Goal: Obtain resource: Obtain resource

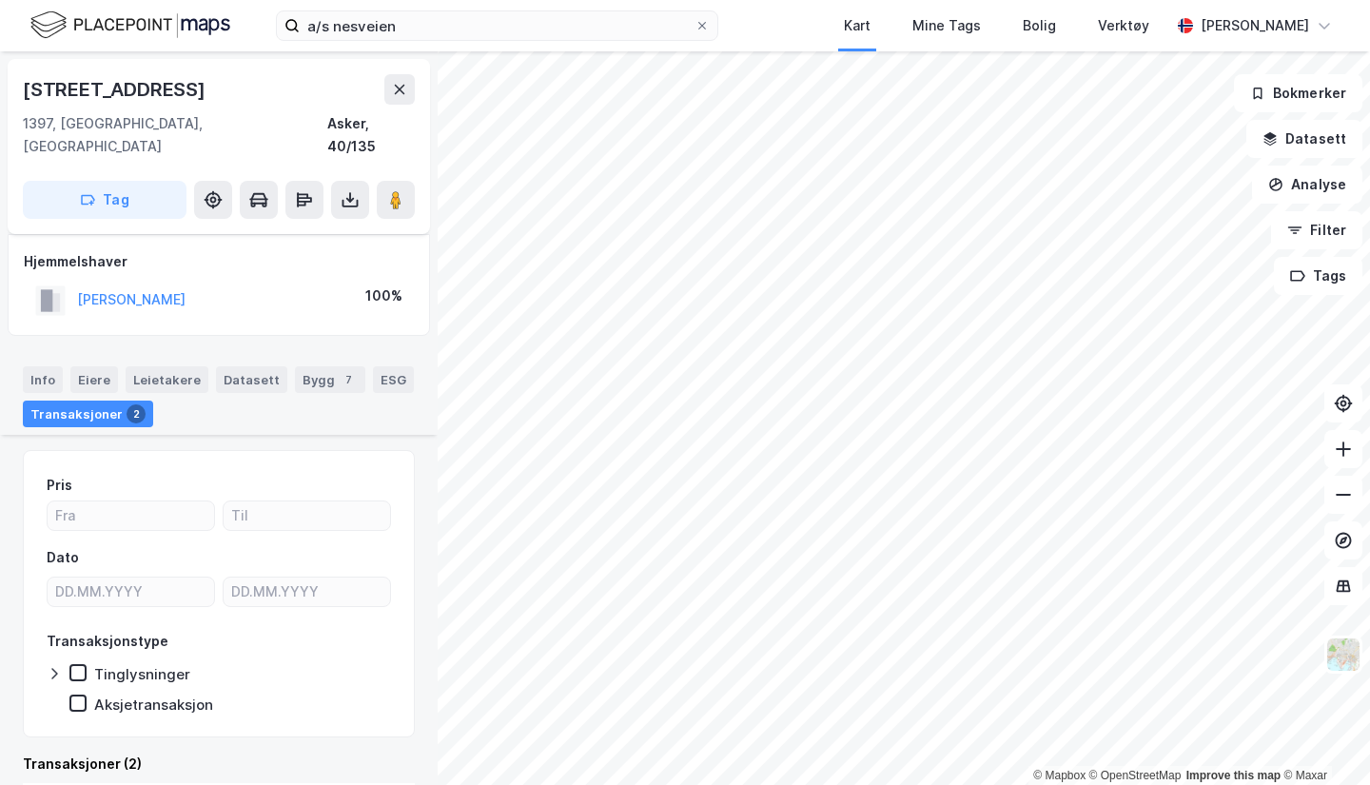
scroll to position [418, 0]
click at [355, 189] on button at bounding box center [350, 200] width 38 height 38
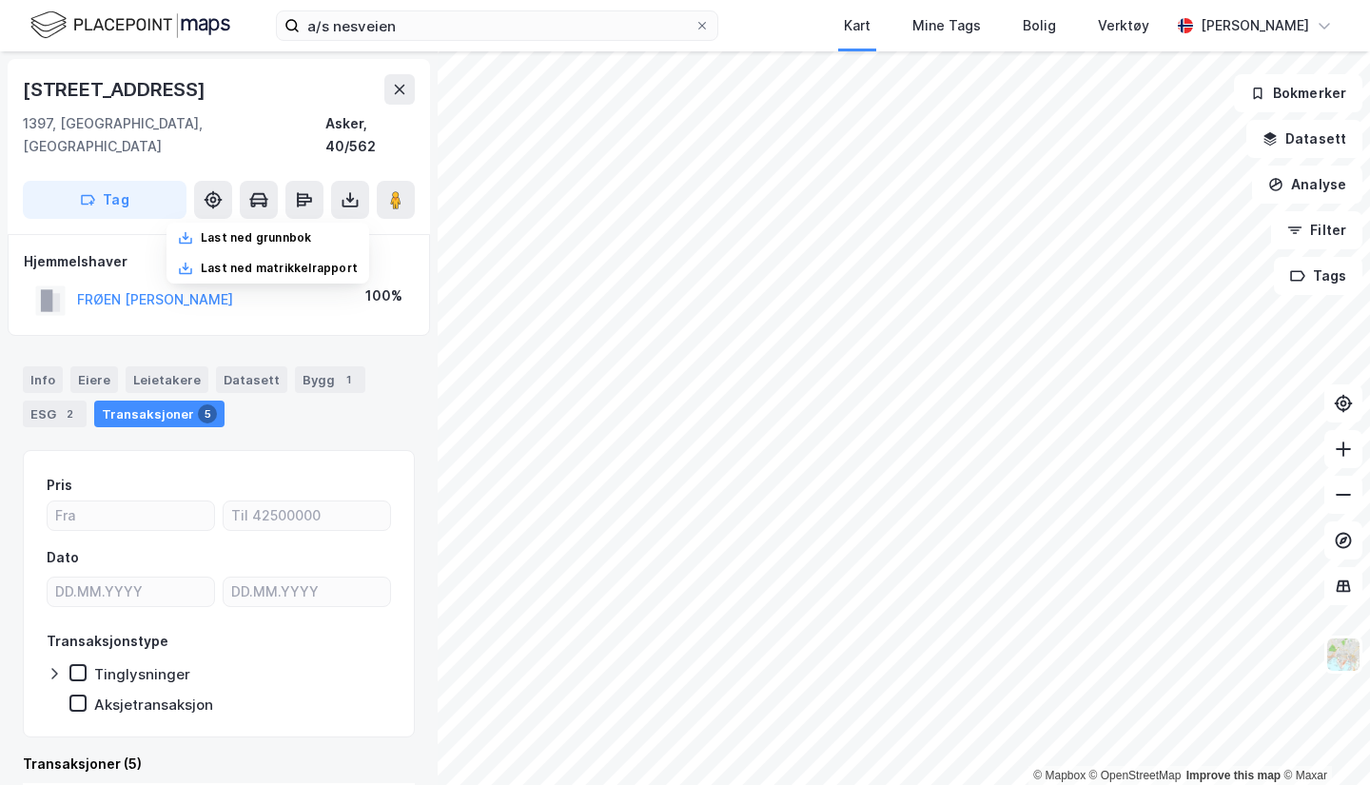
click at [269, 230] on div "Last ned grunnbok" at bounding box center [256, 237] width 110 height 15
drag, startPoint x: 390, startPoint y: 25, endPoint x: 0, endPoint y: -83, distance: 404.5
click at [0, 0] on html "a/s nesveien Kart Mine Tags Bolig Verktøy [PERSON_NAME] © Mapbox © OpenStreetMa…" at bounding box center [685, 392] width 1370 height 785
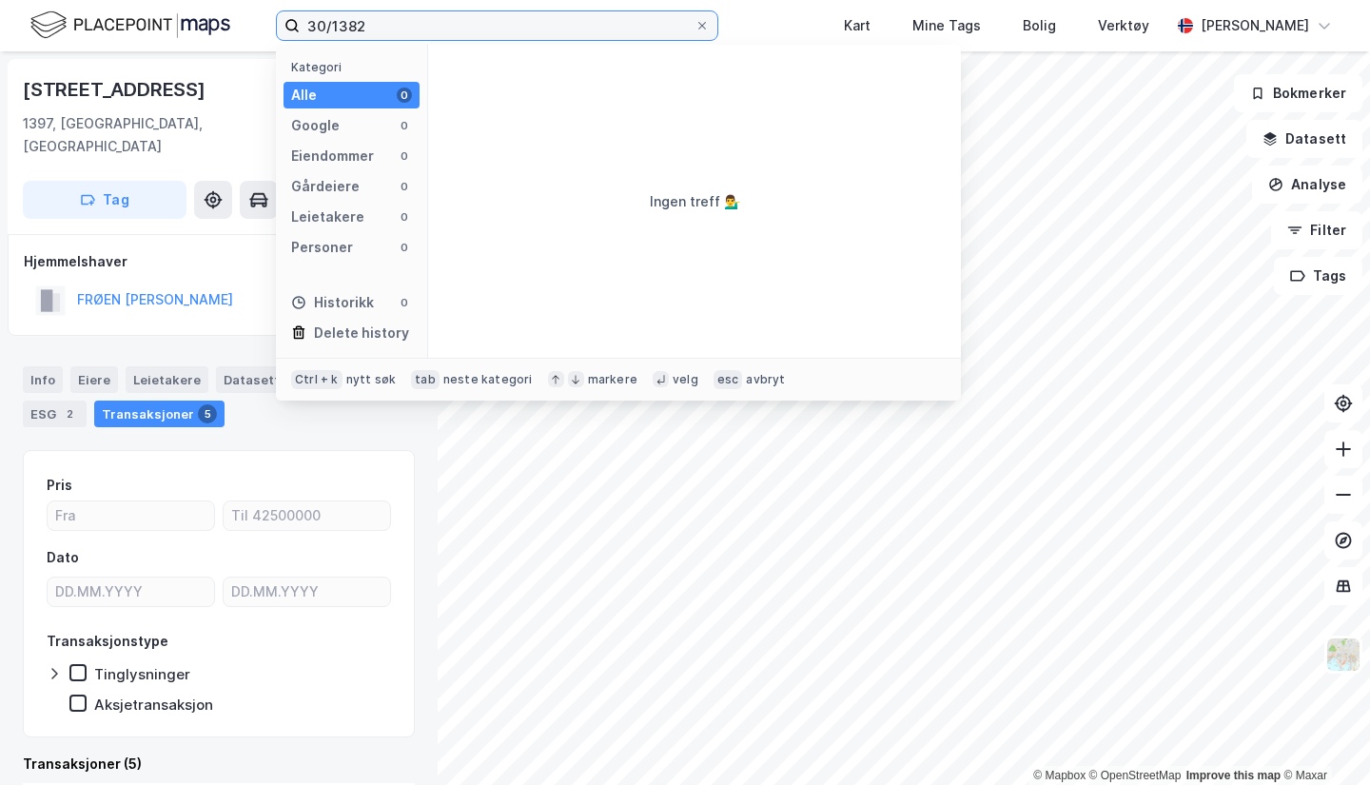
click at [315, 32] on input "30/1382" at bounding box center [497, 25] width 395 height 29
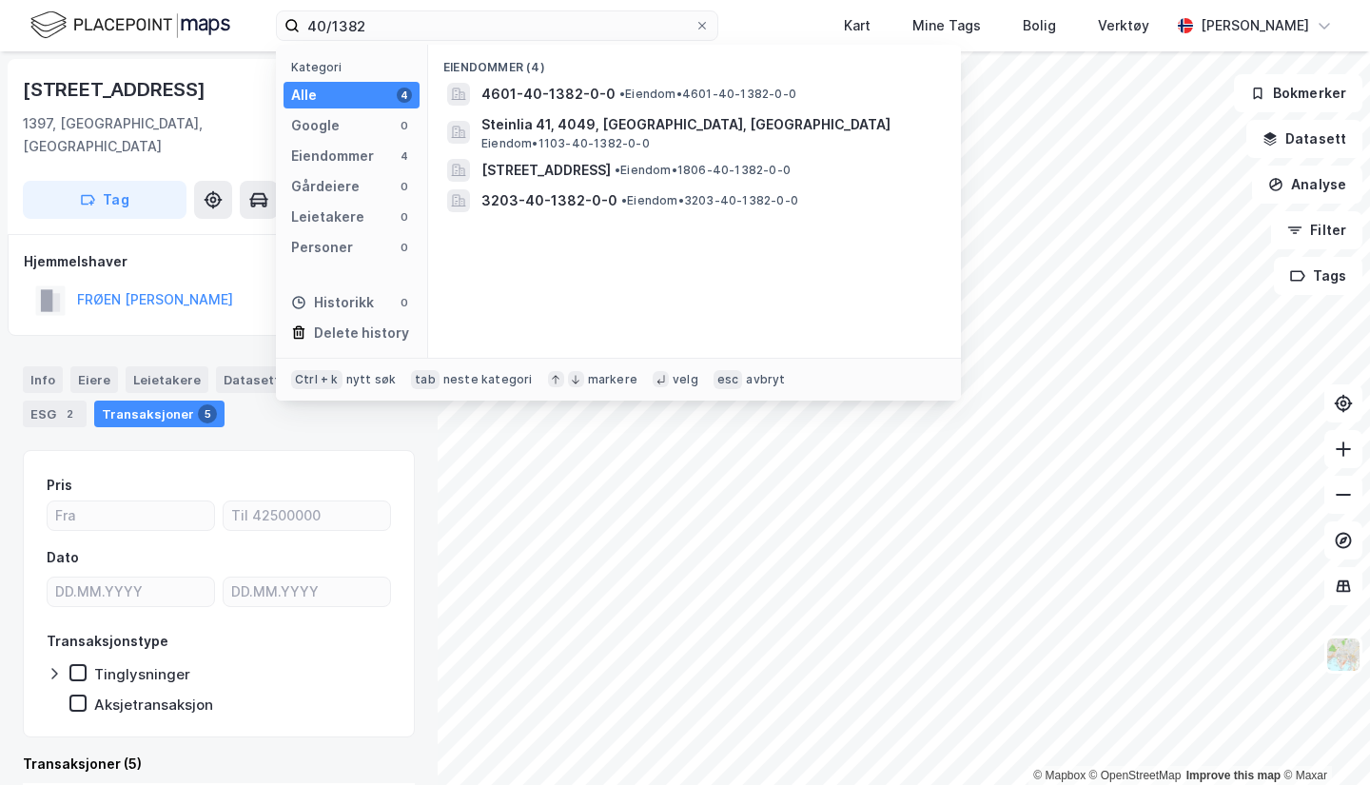
click at [594, 86] on span "4601-40-1382-0-0" at bounding box center [548, 94] width 134 height 23
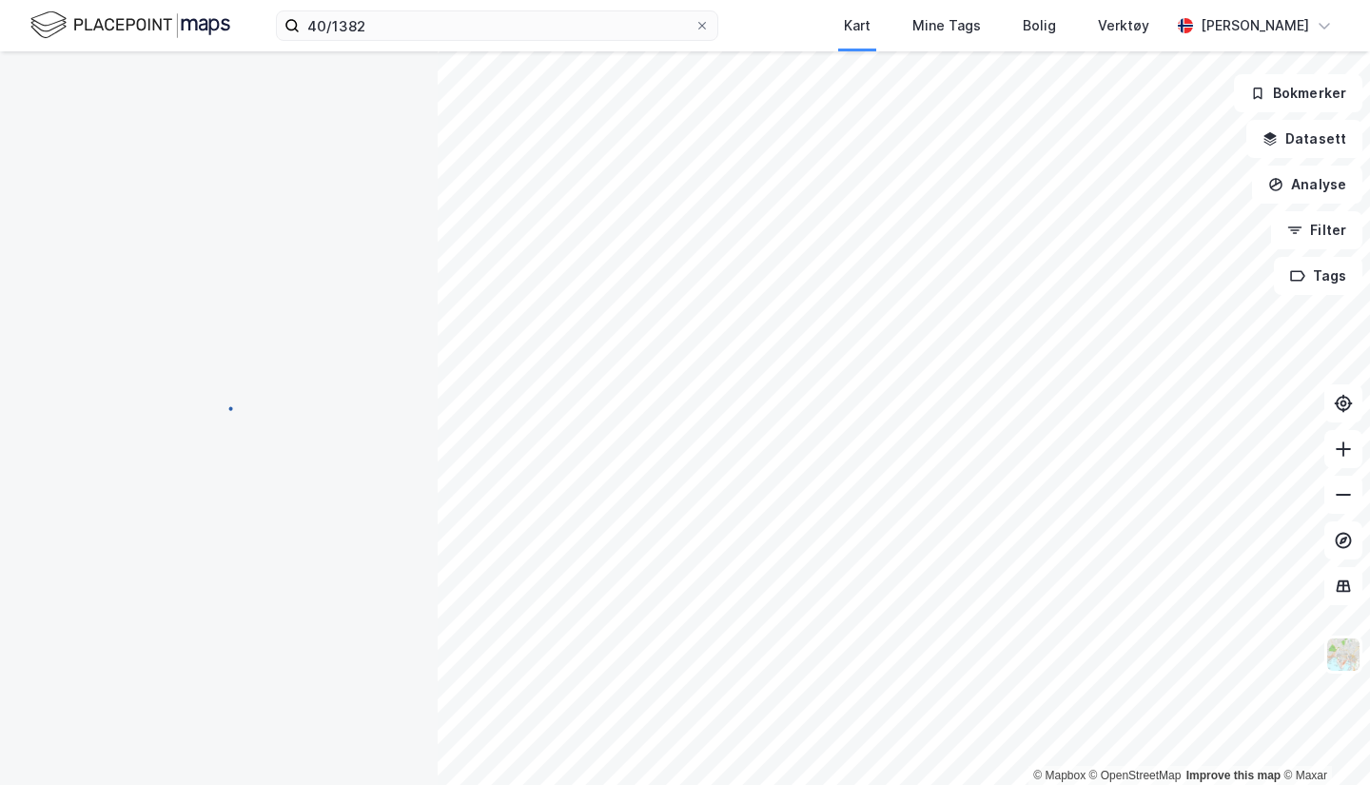
scroll to position [94, 0]
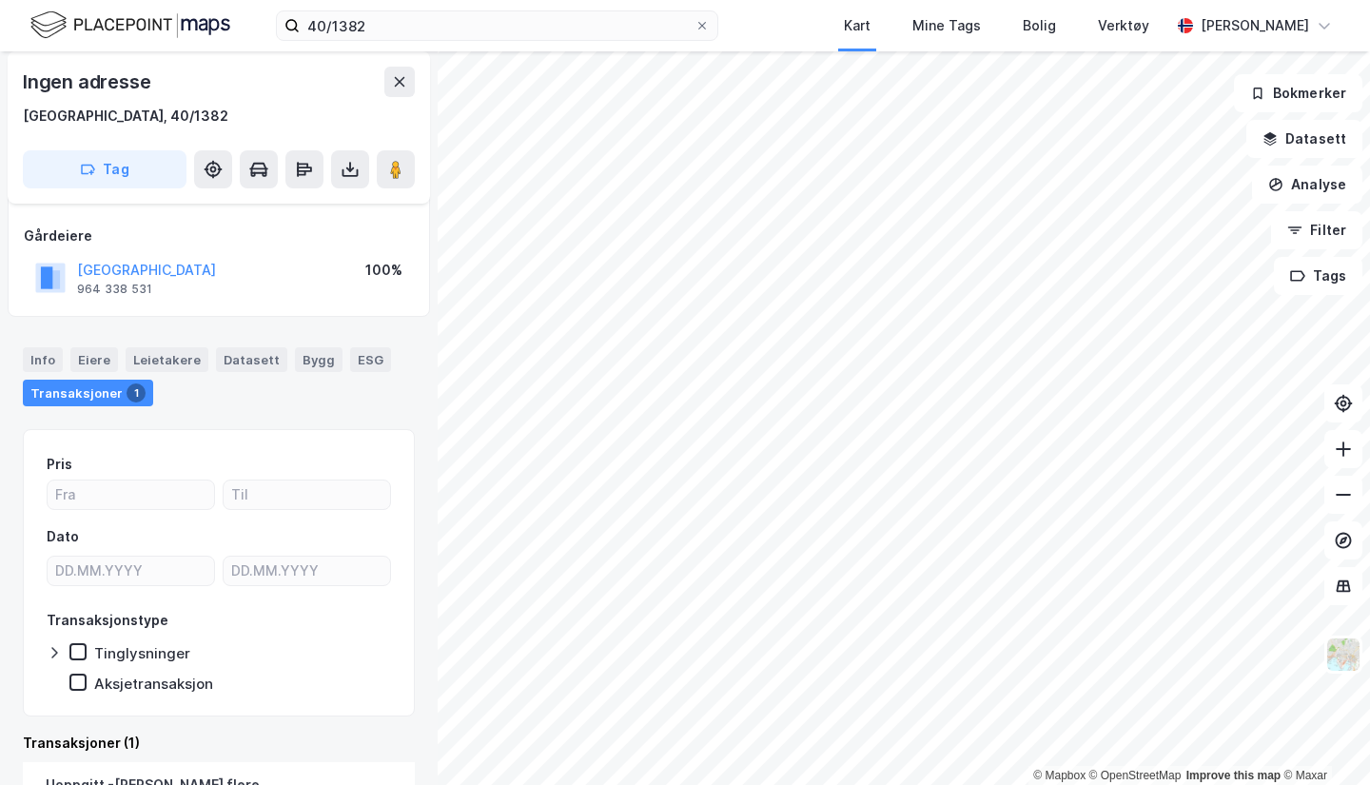
drag, startPoint x: 309, startPoint y: 101, endPoint x: 397, endPoint y: 66, distance: 94.3
click at [309, 99] on div "Ingen adresse Bergen, 40/1382" at bounding box center [219, 97] width 392 height 61
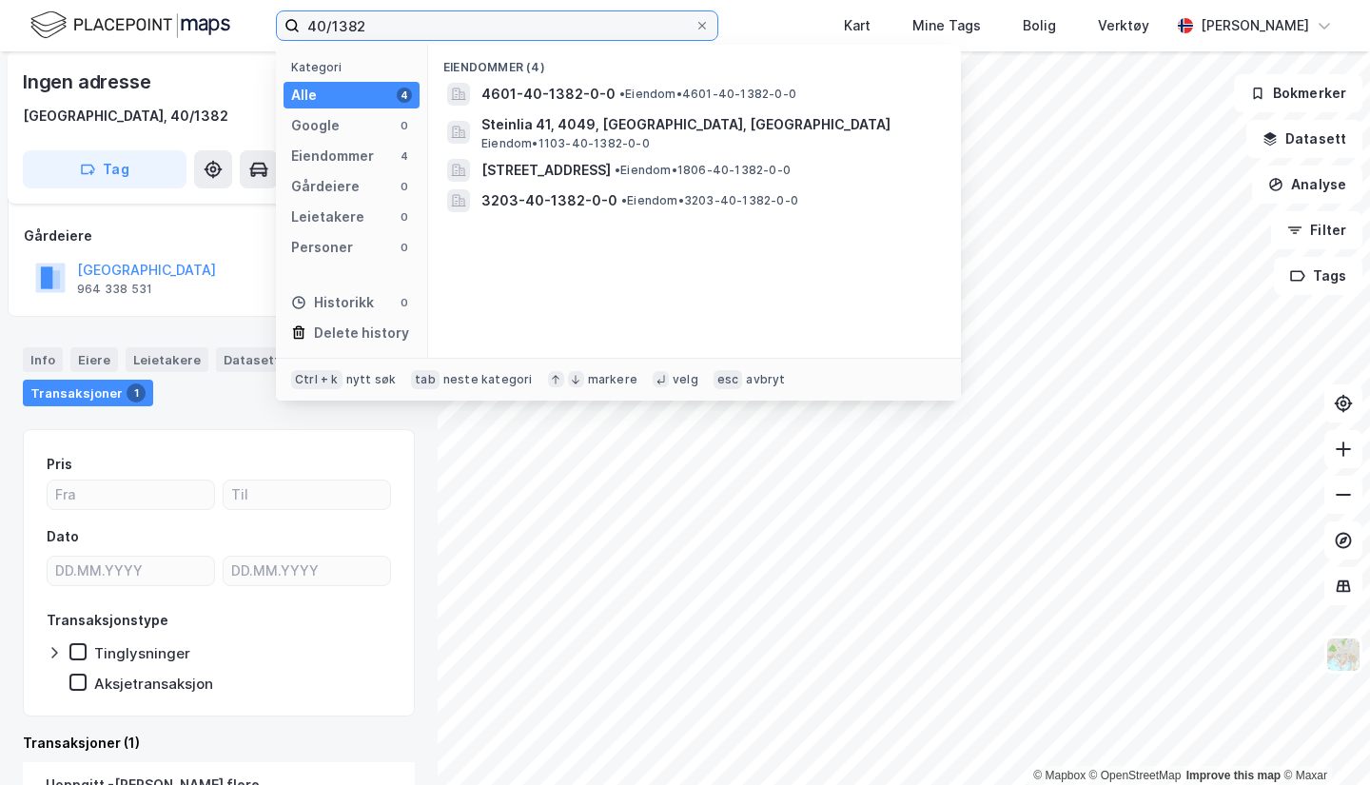
click at [438, 27] on input "40/1382" at bounding box center [497, 25] width 395 height 29
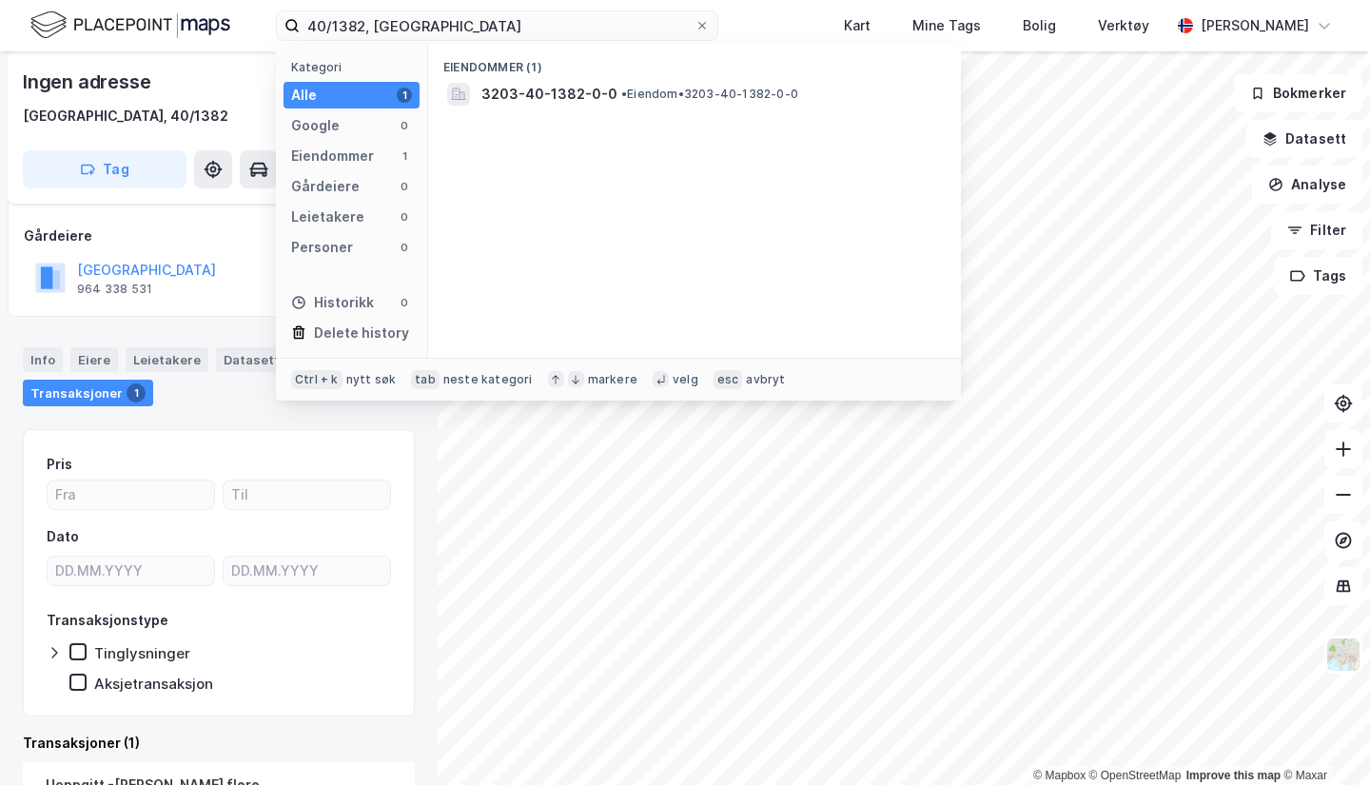
click at [535, 90] on span "3203-40-1382-0-0" at bounding box center [549, 94] width 136 height 23
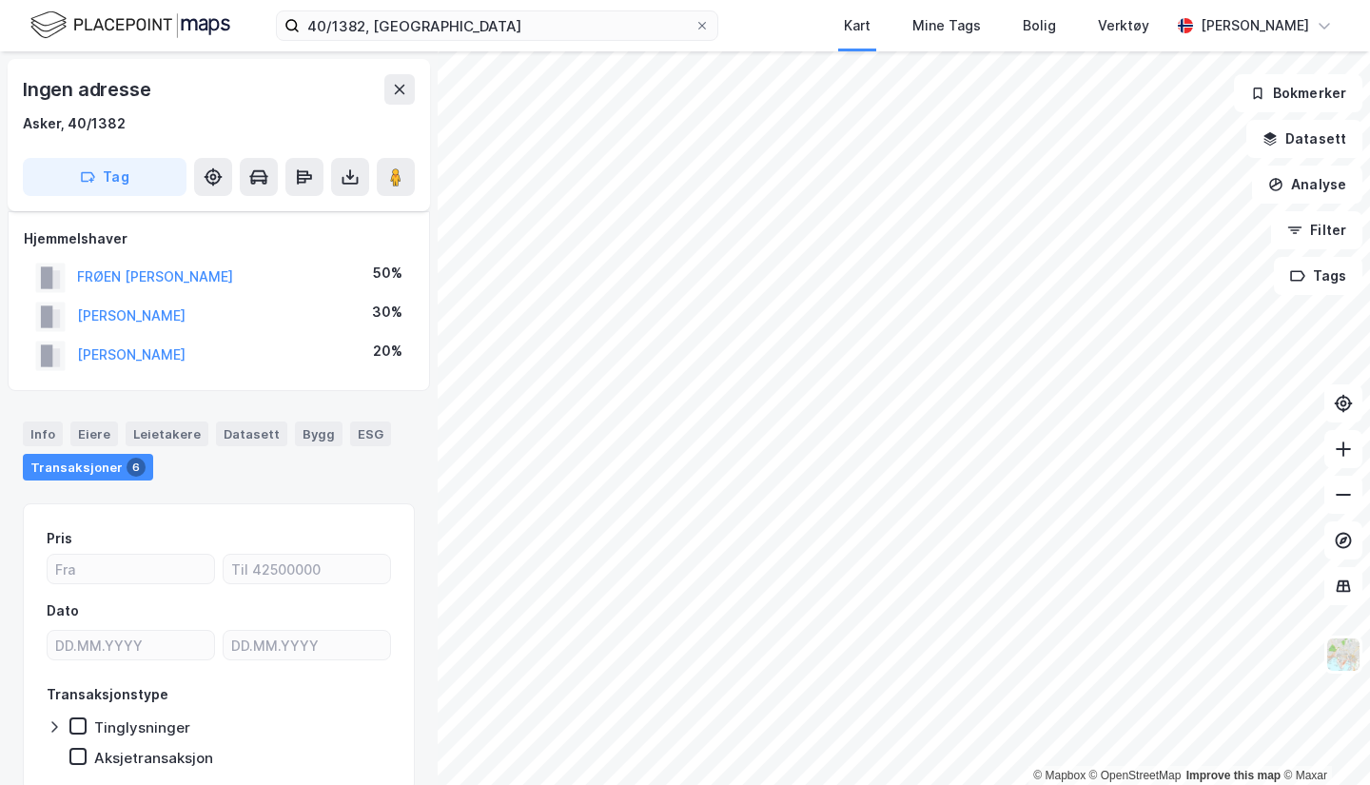
scroll to position [74, 0]
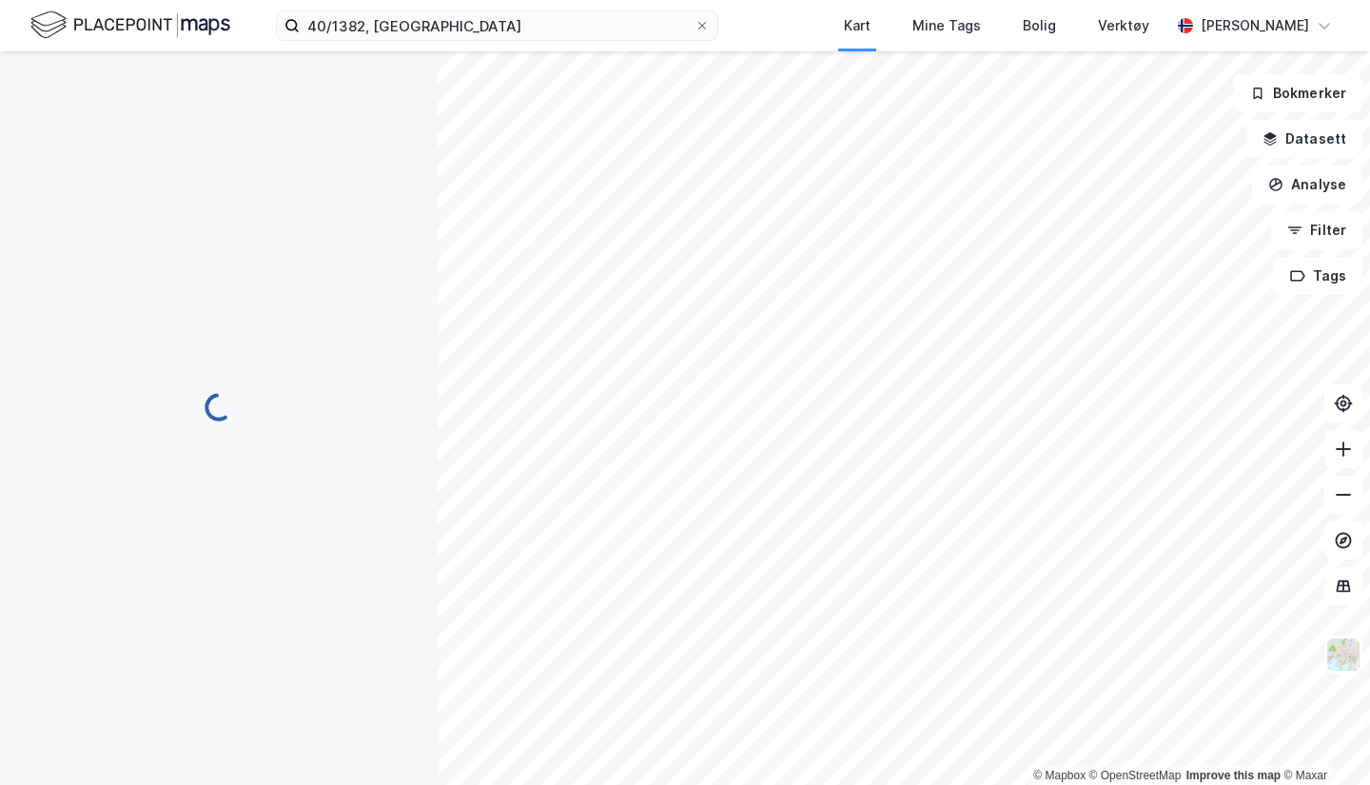
scroll to position [74, 0]
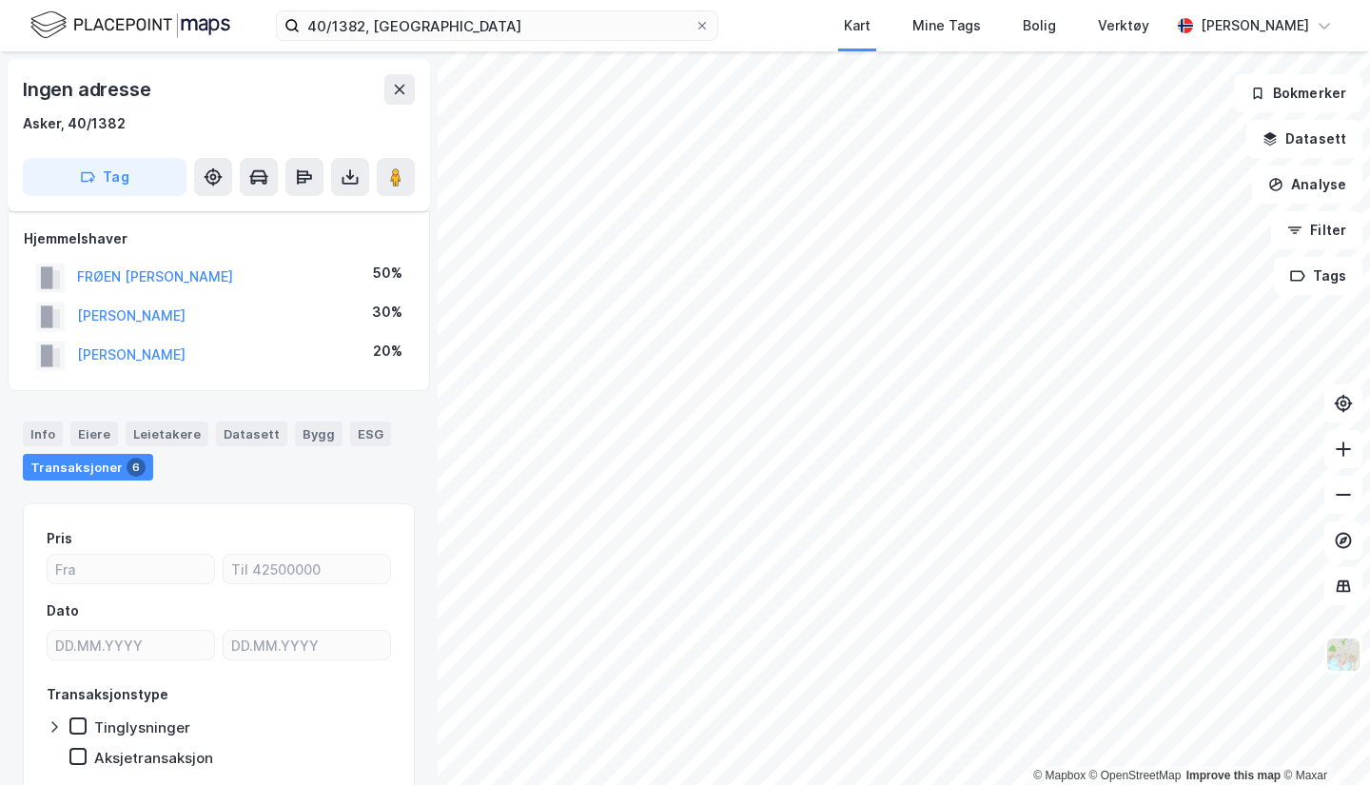
scroll to position [74, 0]
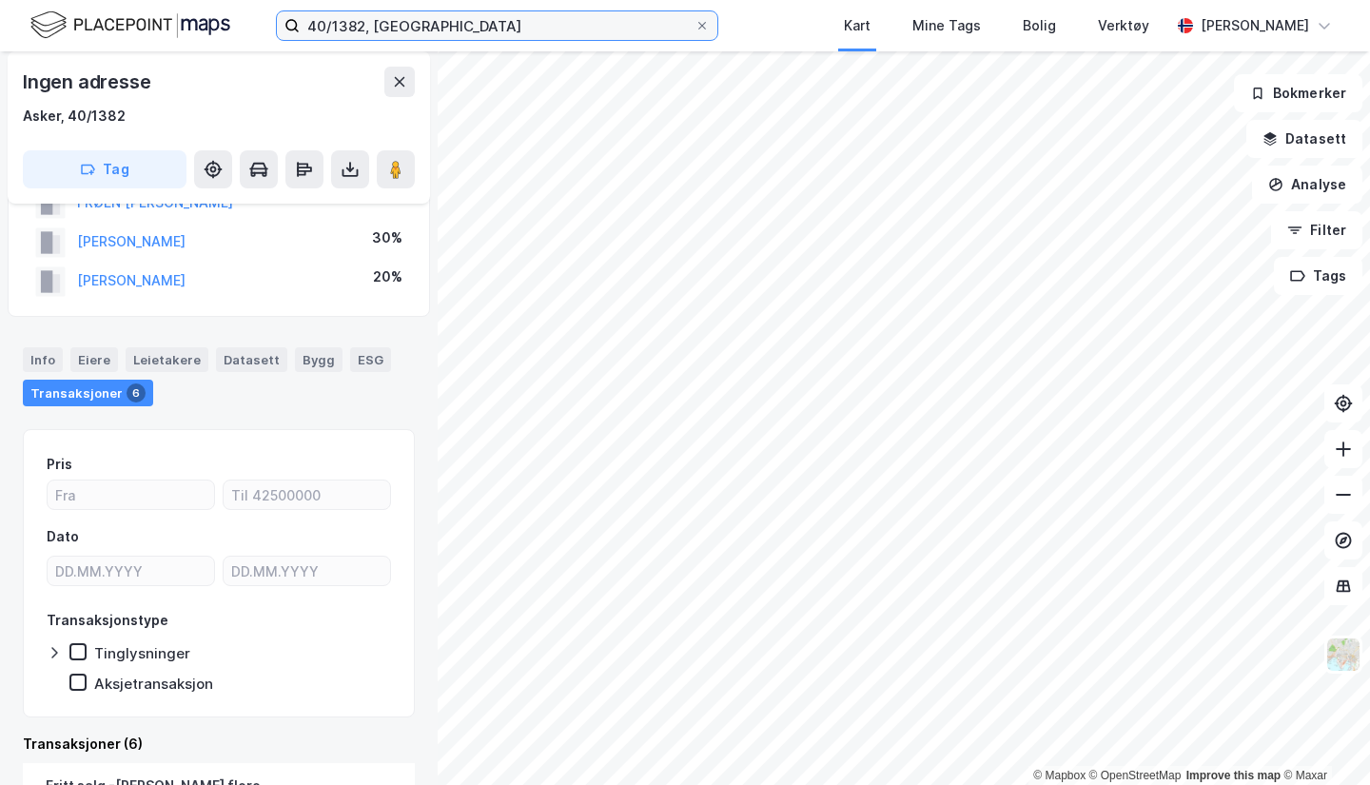
click at [359, 25] on input "40/1382, [GEOGRAPHIC_DATA]" at bounding box center [497, 25] width 395 height 29
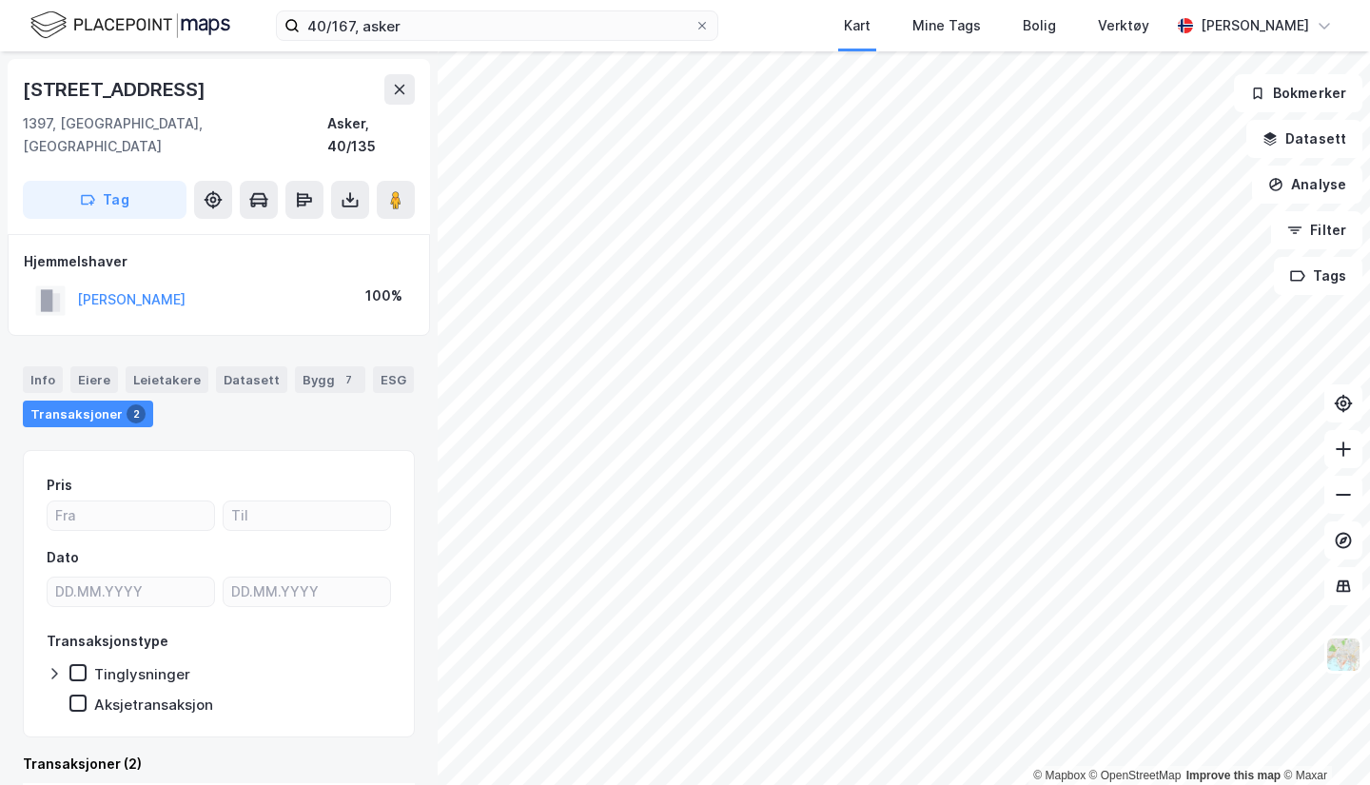
click at [348, 190] on icon at bounding box center [350, 199] width 19 height 19
click at [270, 223] on div "Last ned grunnbok" at bounding box center [267, 238] width 203 height 30
click at [352, 190] on icon at bounding box center [350, 199] width 19 height 19
click at [297, 228] on div "Last ned grunnbok" at bounding box center [267, 238] width 203 height 30
click at [343, 190] on icon at bounding box center [350, 199] width 19 height 19
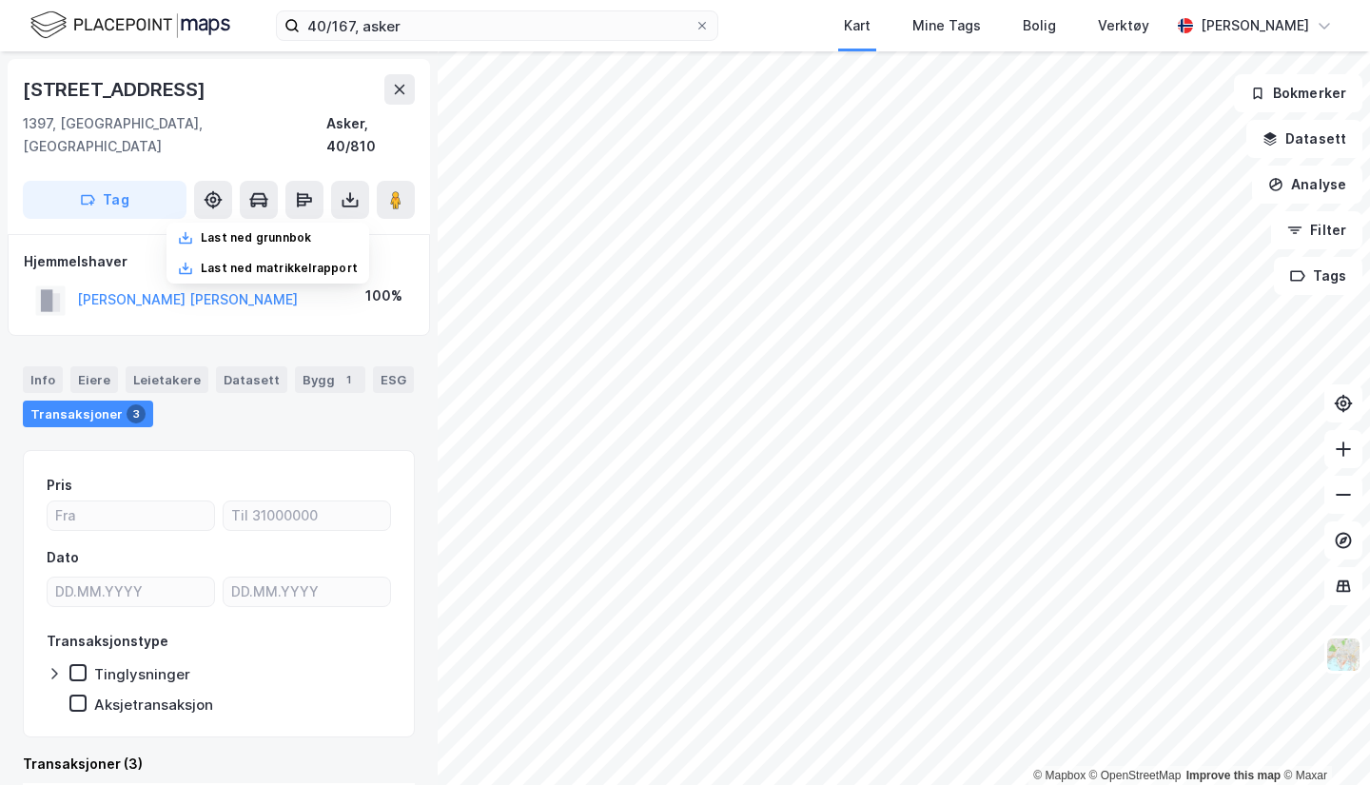
click at [300, 230] on div "Last ned grunnbok" at bounding box center [256, 237] width 110 height 15
click at [342, 15] on input "40/167, asker" at bounding box center [497, 25] width 395 height 29
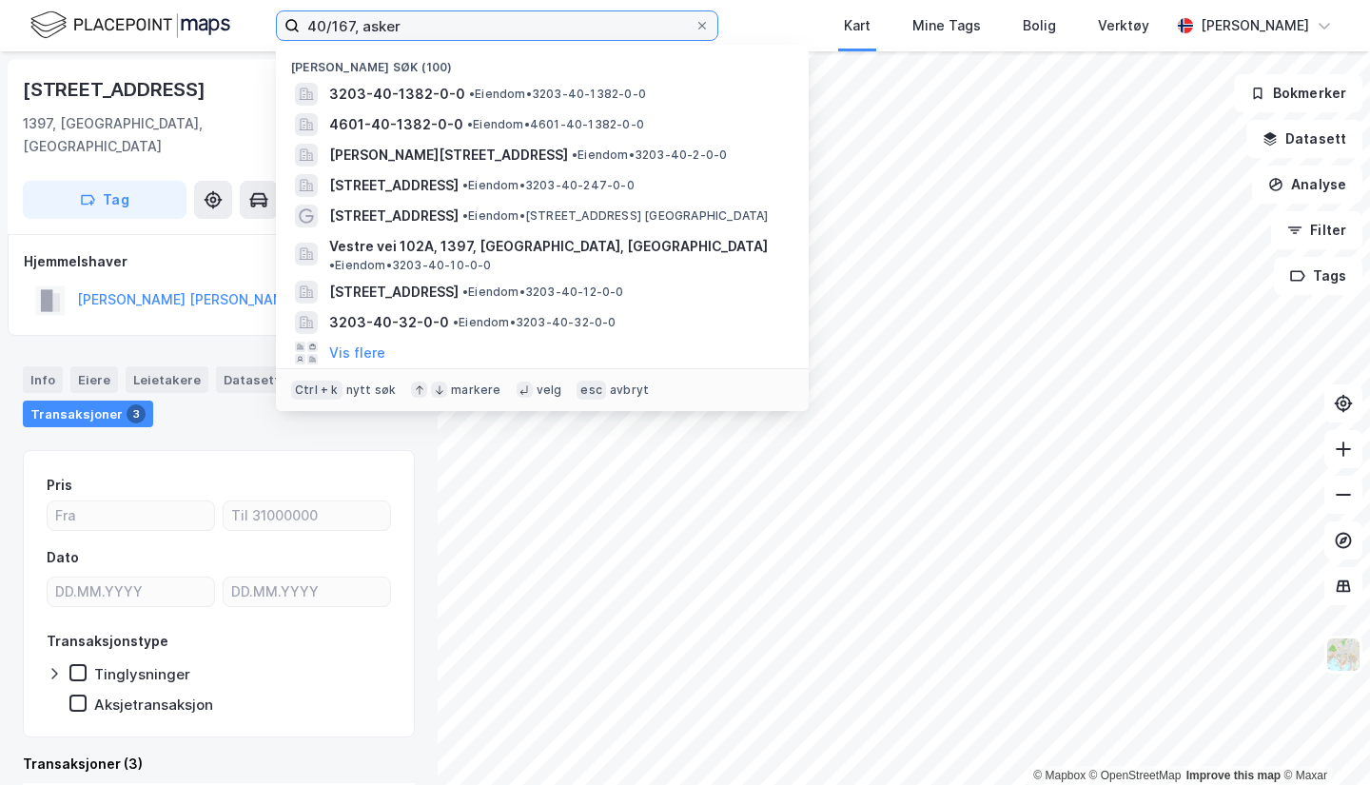
click at [350, 31] on input "40/167, asker" at bounding box center [497, 25] width 395 height 29
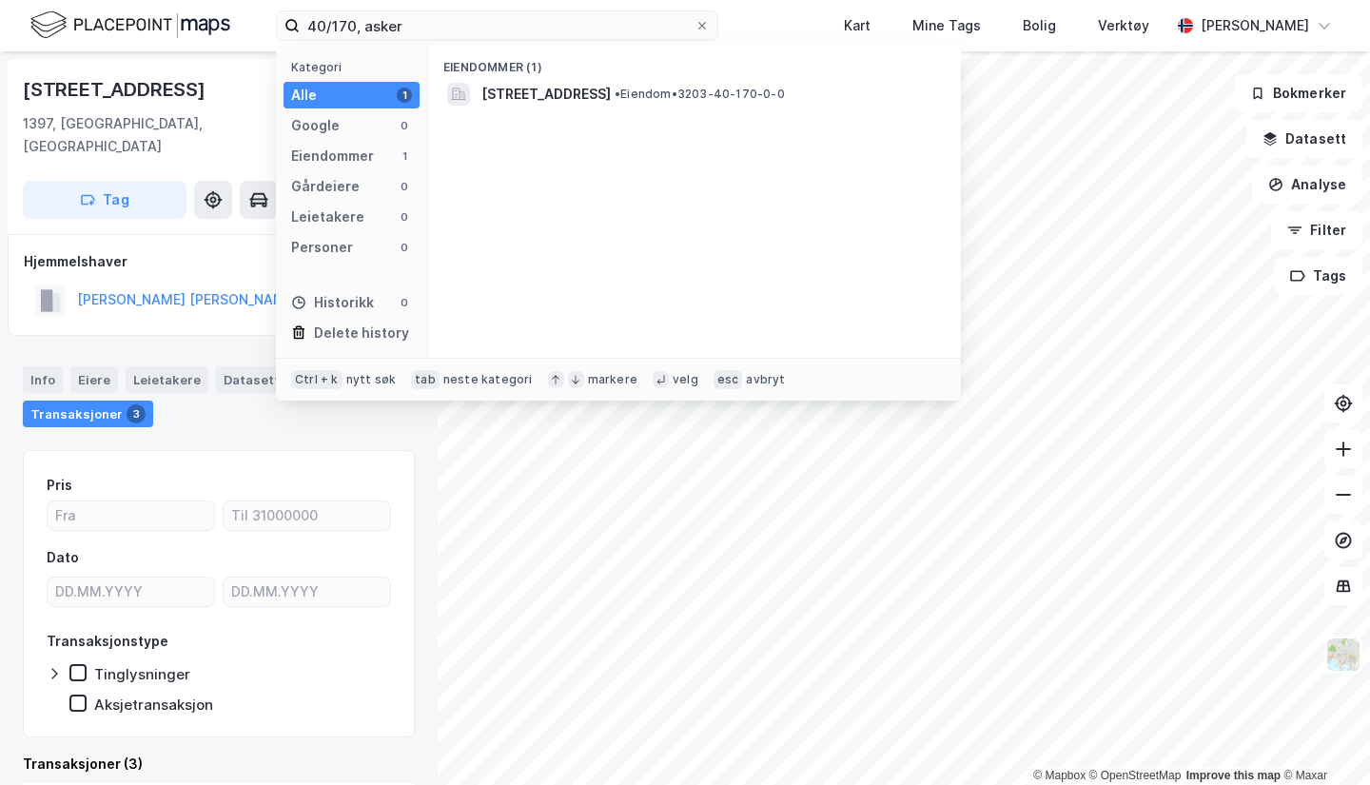
click at [647, 107] on div "[STREET_ADDRESS] • Eiendom • 3203-40-170-0-0" at bounding box center [694, 94] width 502 height 30
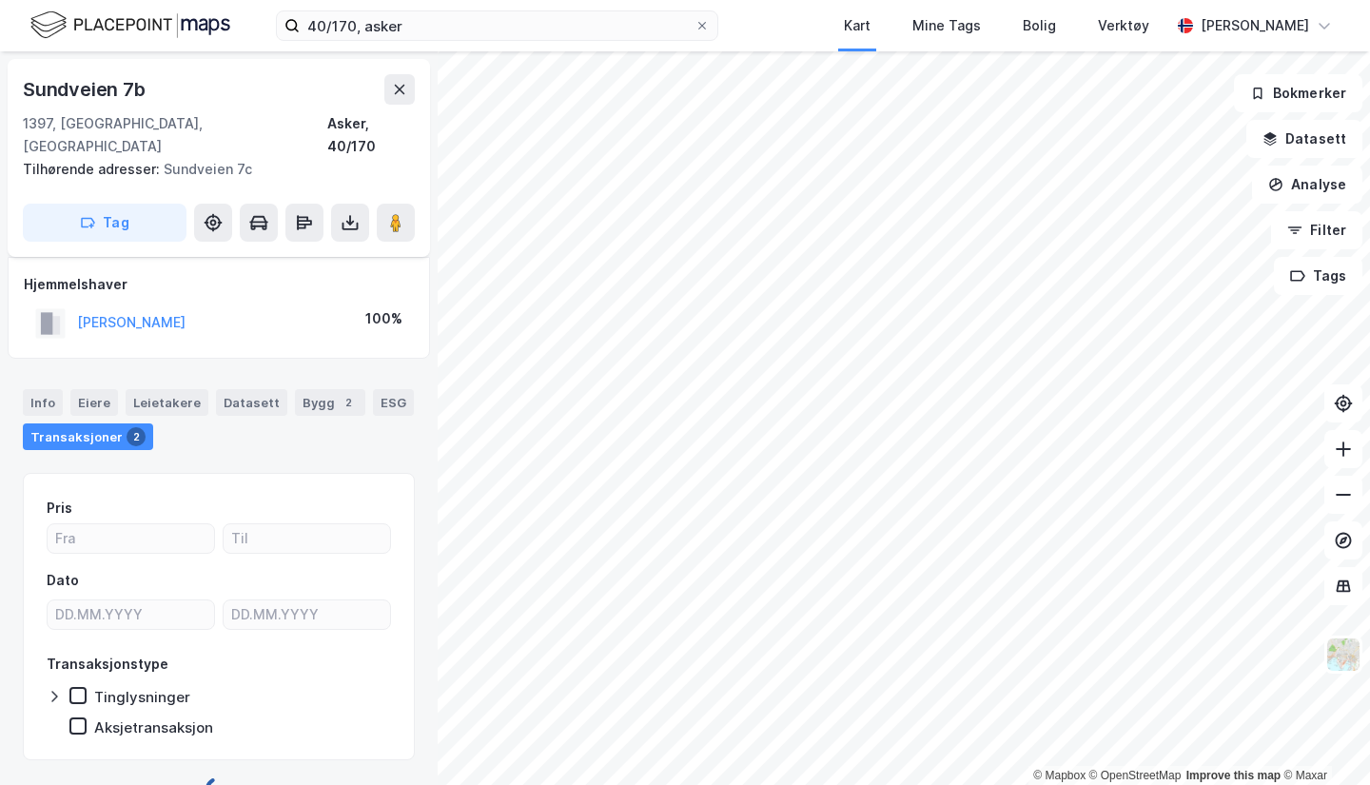
scroll to position [21, 0]
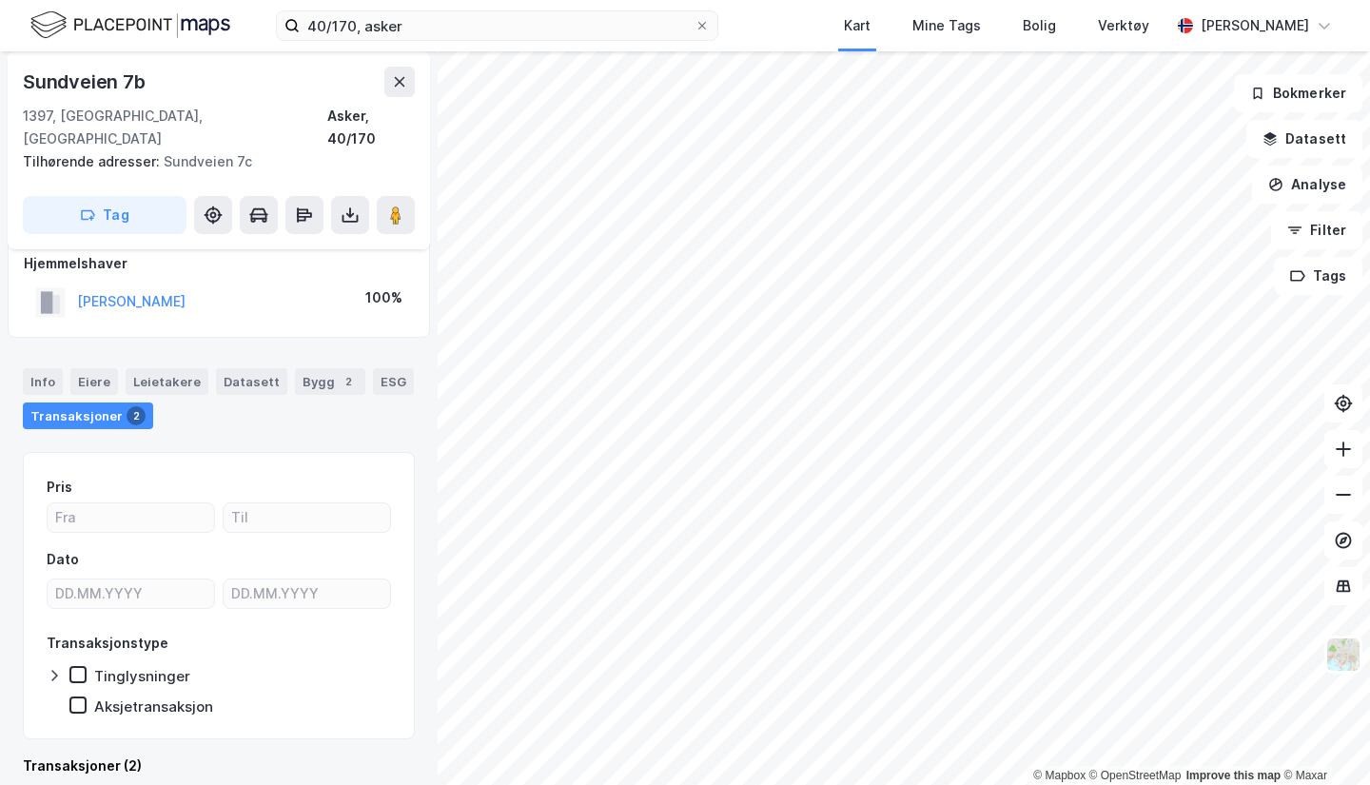
click at [349, 205] on icon at bounding box center [350, 214] width 19 height 19
click at [313, 238] on div "Last ned grunnbok" at bounding box center [267, 253] width 203 height 30
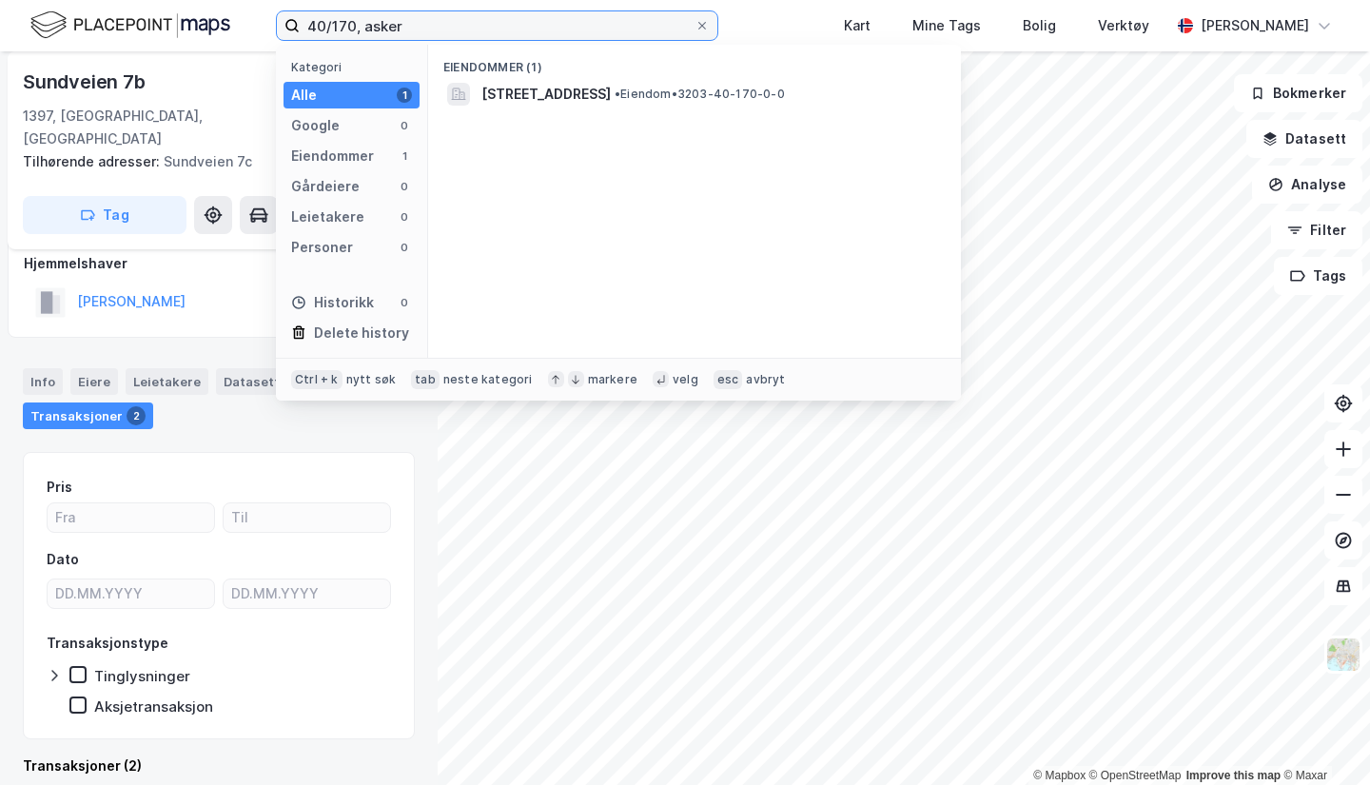
click at [357, 16] on input "40/170, asker" at bounding box center [497, 25] width 395 height 29
click at [498, 90] on span "3203-40-160-0-0" at bounding box center [544, 94] width 127 height 23
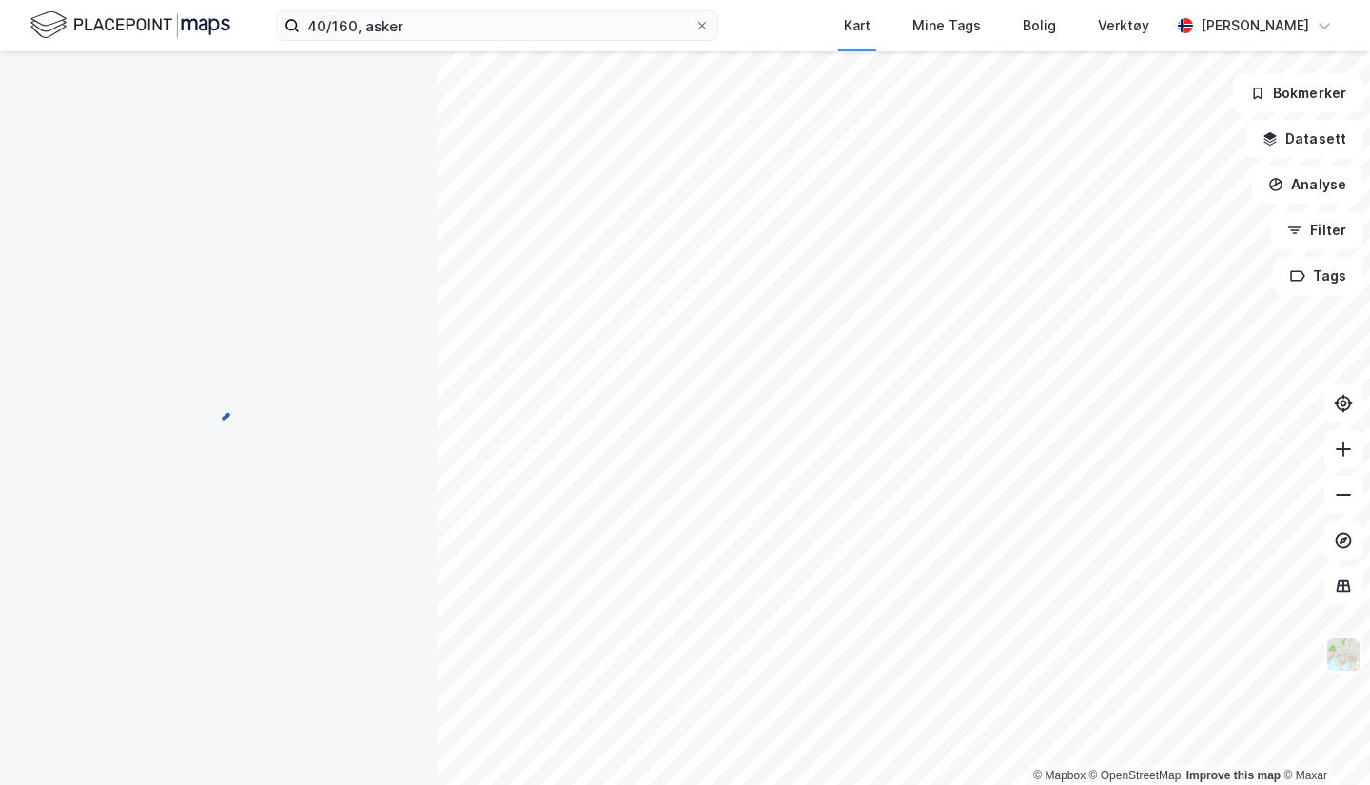
scroll to position [21, 0]
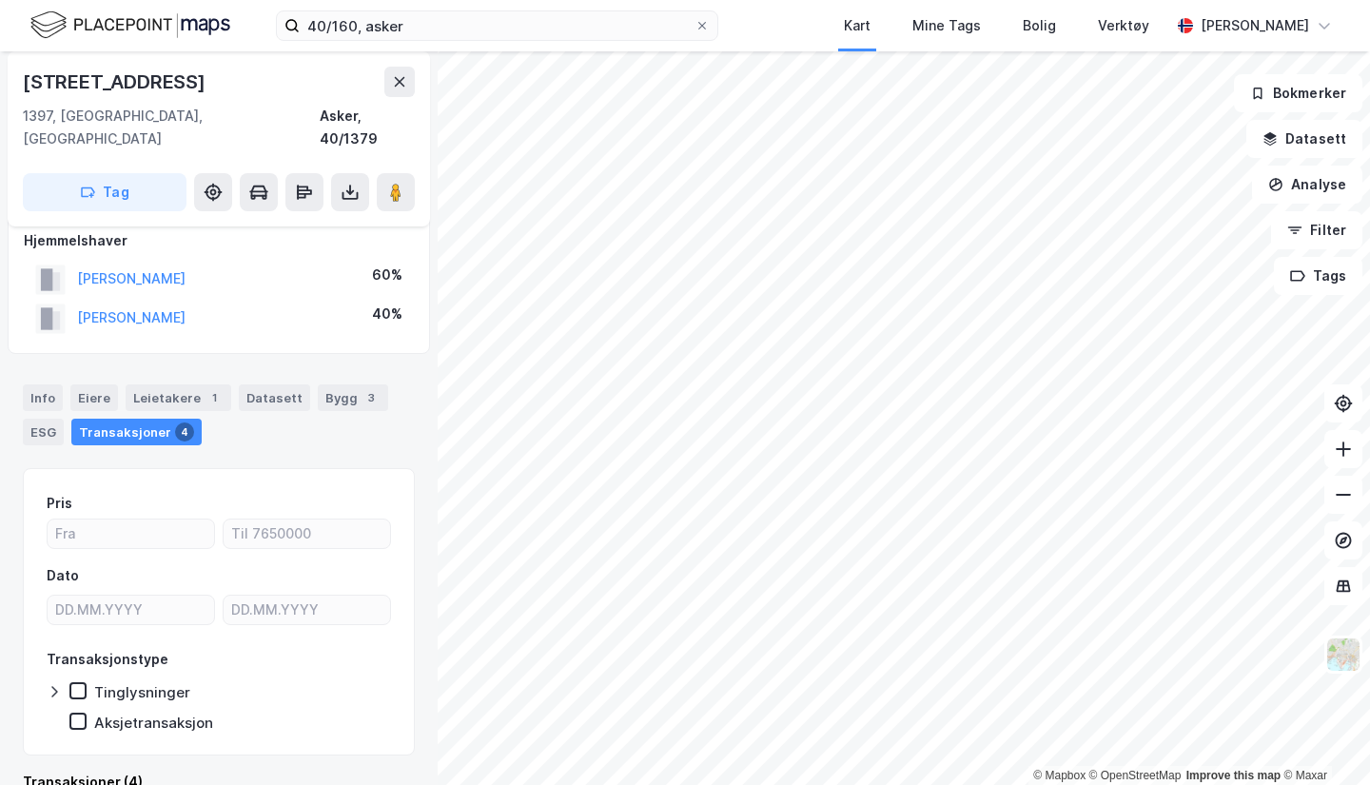
click at [358, 183] on icon at bounding box center [350, 192] width 19 height 19
click at [295, 223] on div "Last ned grunnbok" at bounding box center [256, 230] width 110 height 15
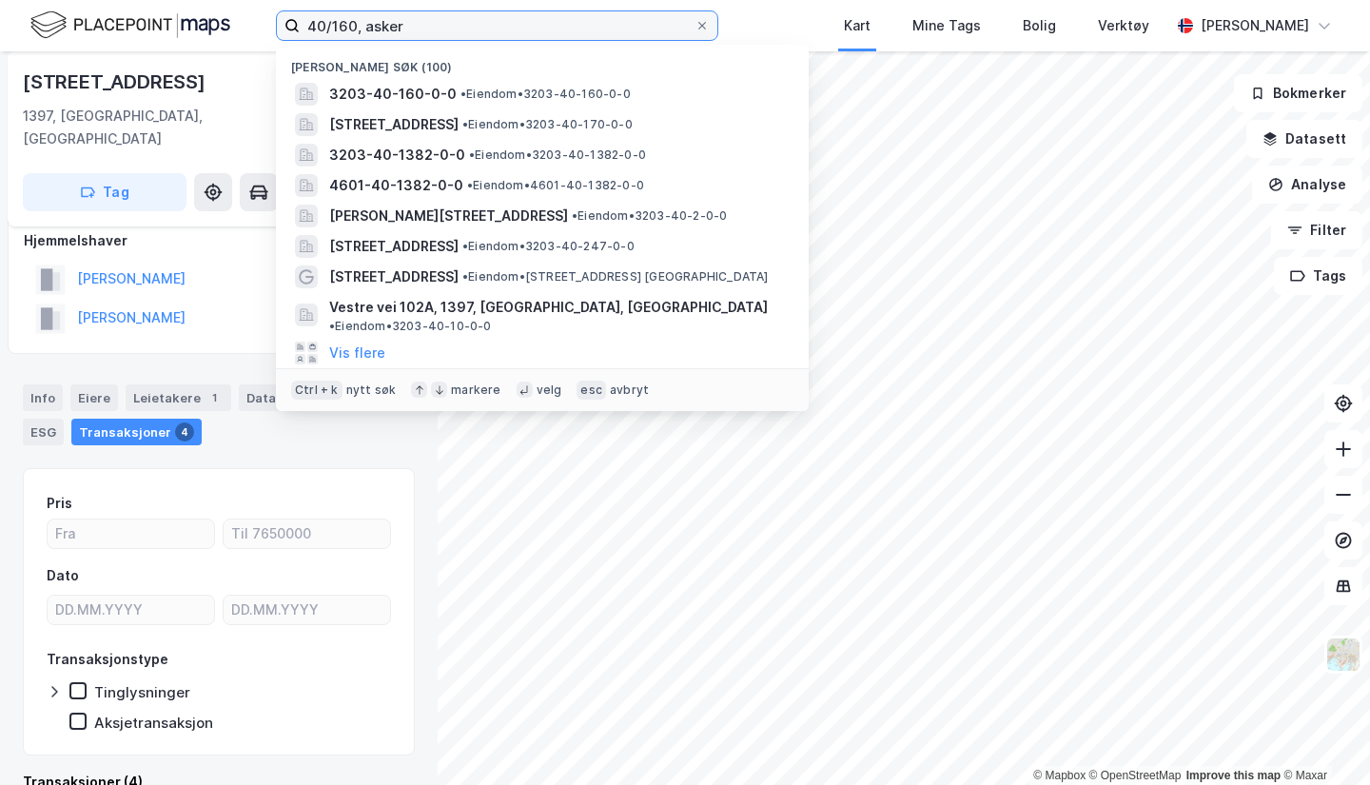
drag, startPoint x: 350, startPoint y: 30, endPoint x: 530, endPoint y: 126, distance: 203.4
click at [350, 30] on input "40/160, asker" at bounding box center [497, 25] width 395 height 29
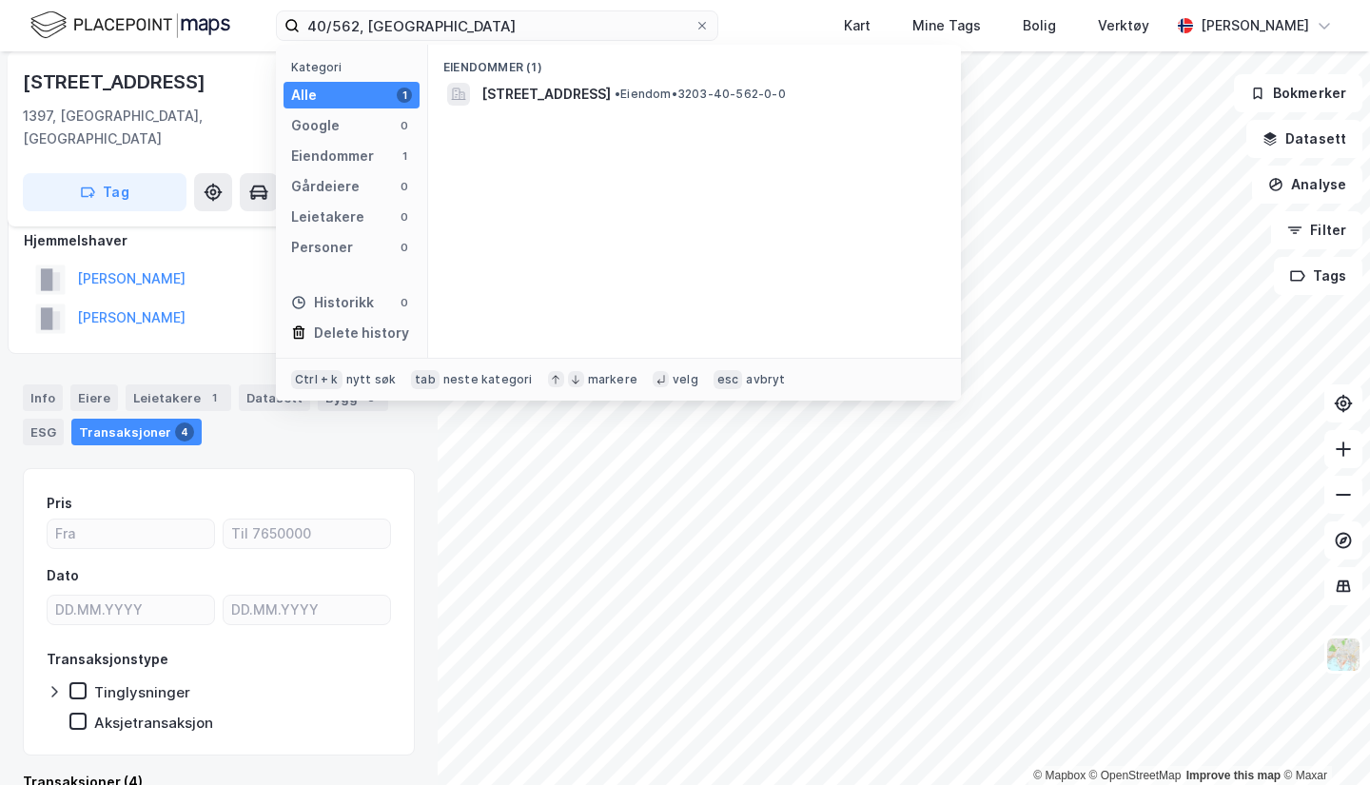
click at [552, 104] on span "[STREET_ADDRESS]" at bounding box center [545, 94] width 129 height 23
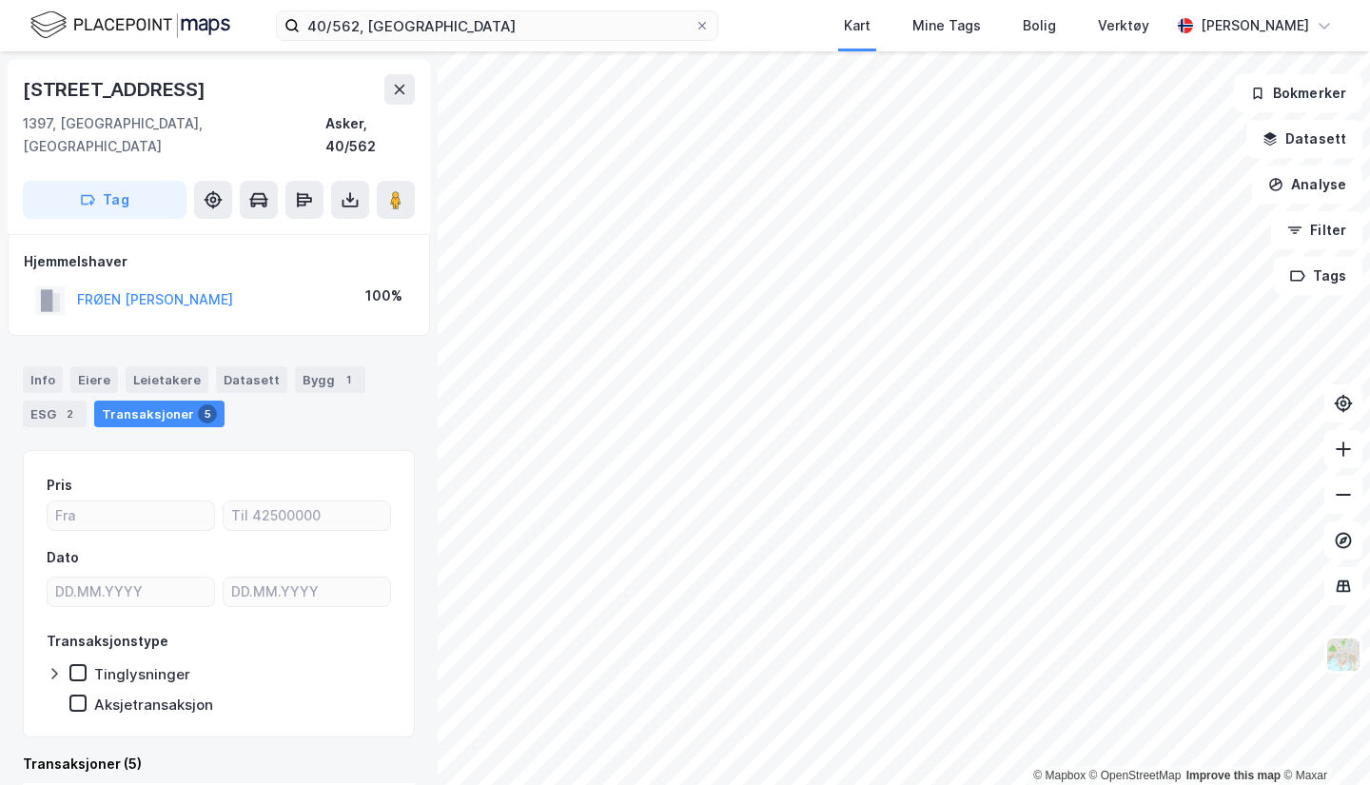
click at [339, 181] on button at bounding box center [350, 200] width 38 height 38
click at [296, 223] on div "Last ned grunnbok" at bounding box center [267, 238] width 203 height 30
click at [355, 190] on icon at bounding box center [350, 199] width 19 height 19
click at [345, 190] on icon at bounding box center [350, 199] width 19 height 19
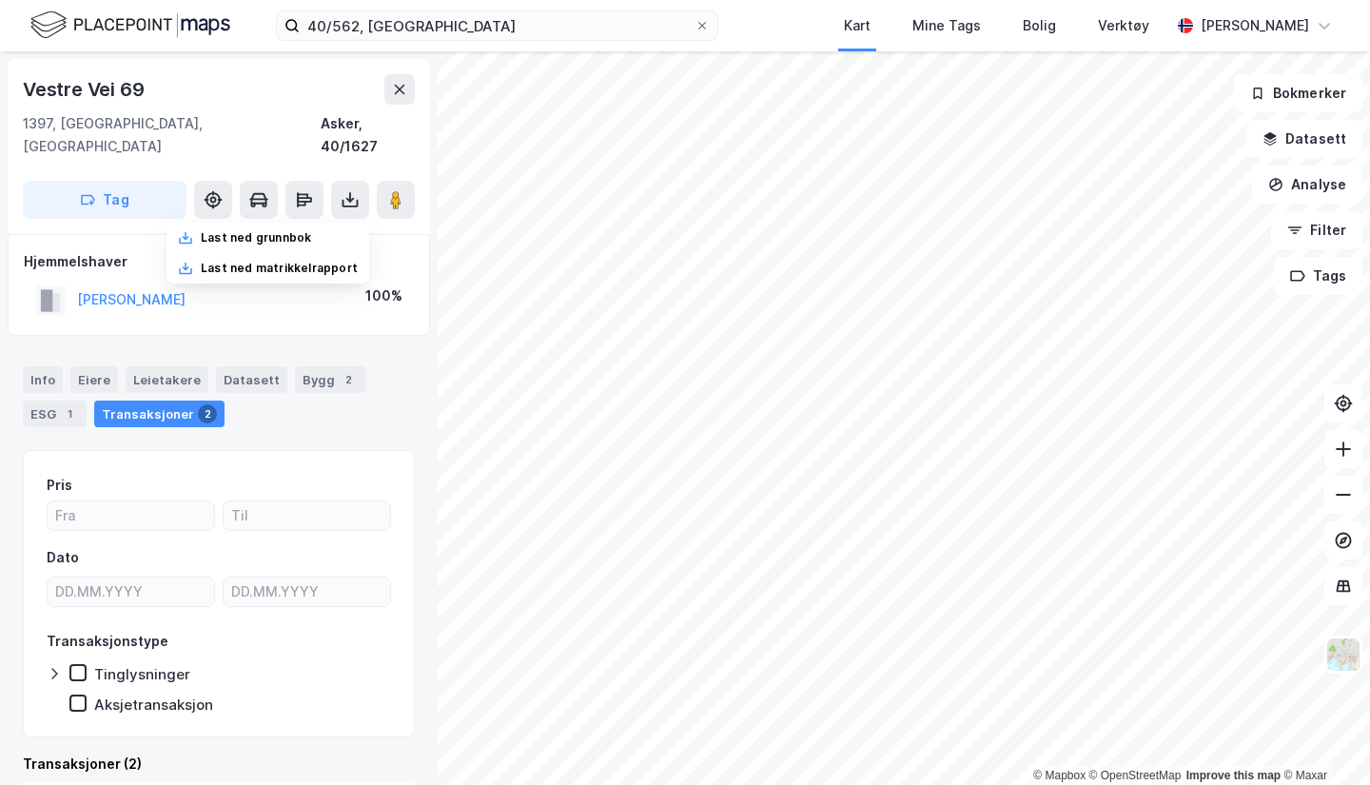
click at [322, 223] on div "Last ned grunnbok" at bounding box center [267, 238] width 203 height 30
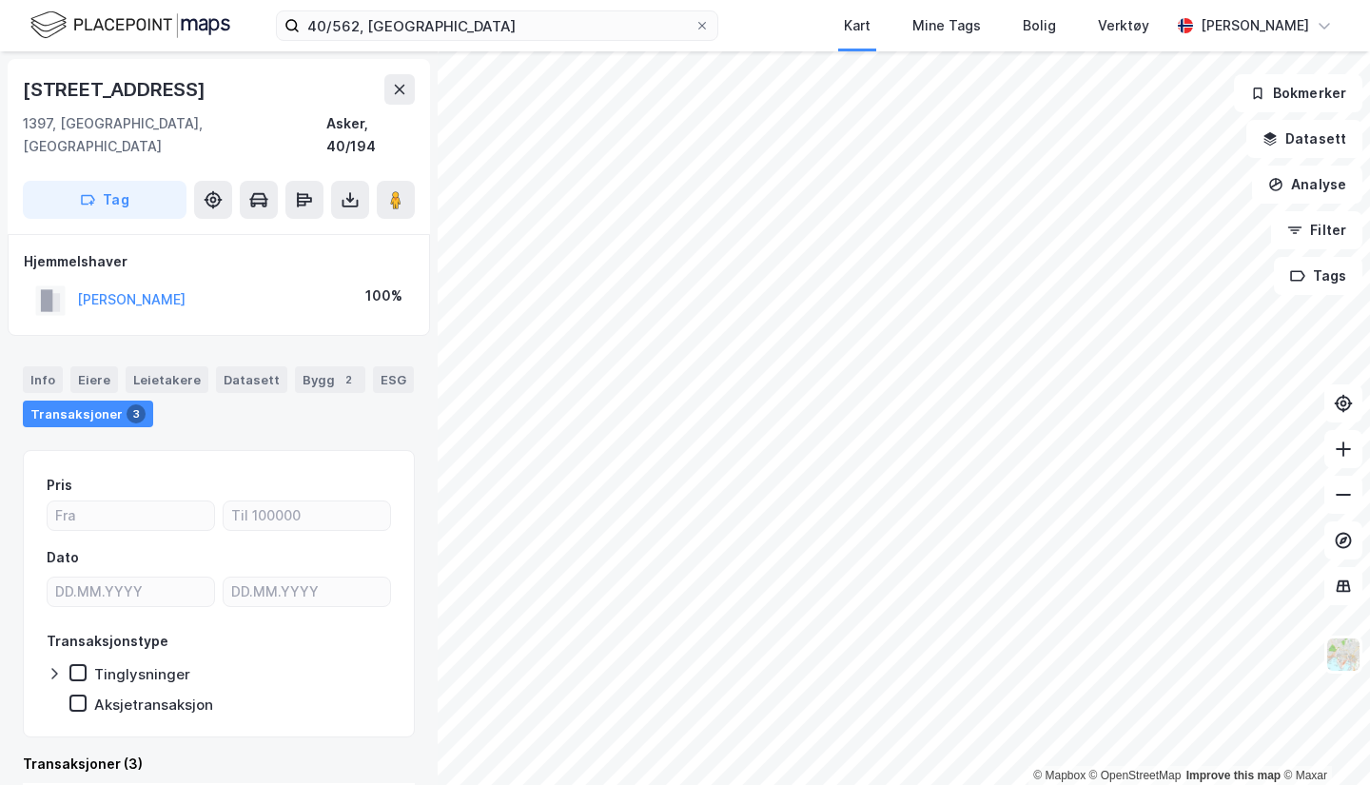
click at [361, 184] on button at bounding box center [350, 200] width 38 height 38
click at [283, 230] on div "Last ned grunnbok" at bounding box center [256, 237] width 110 height 15
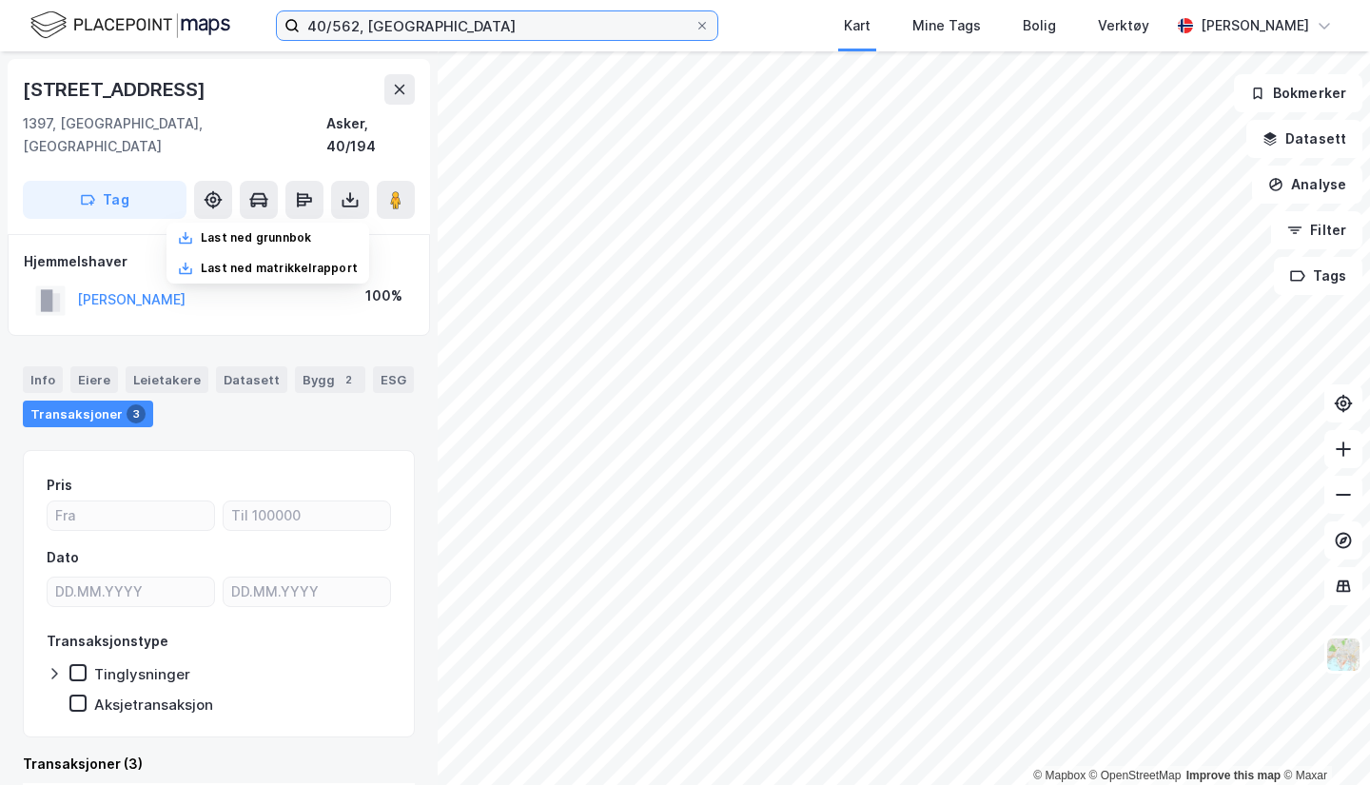
click at [359, 13] on input "40/562, [GEOGRAPHIC_DATA]" at bounding box center [497, 25] width 395 height 29
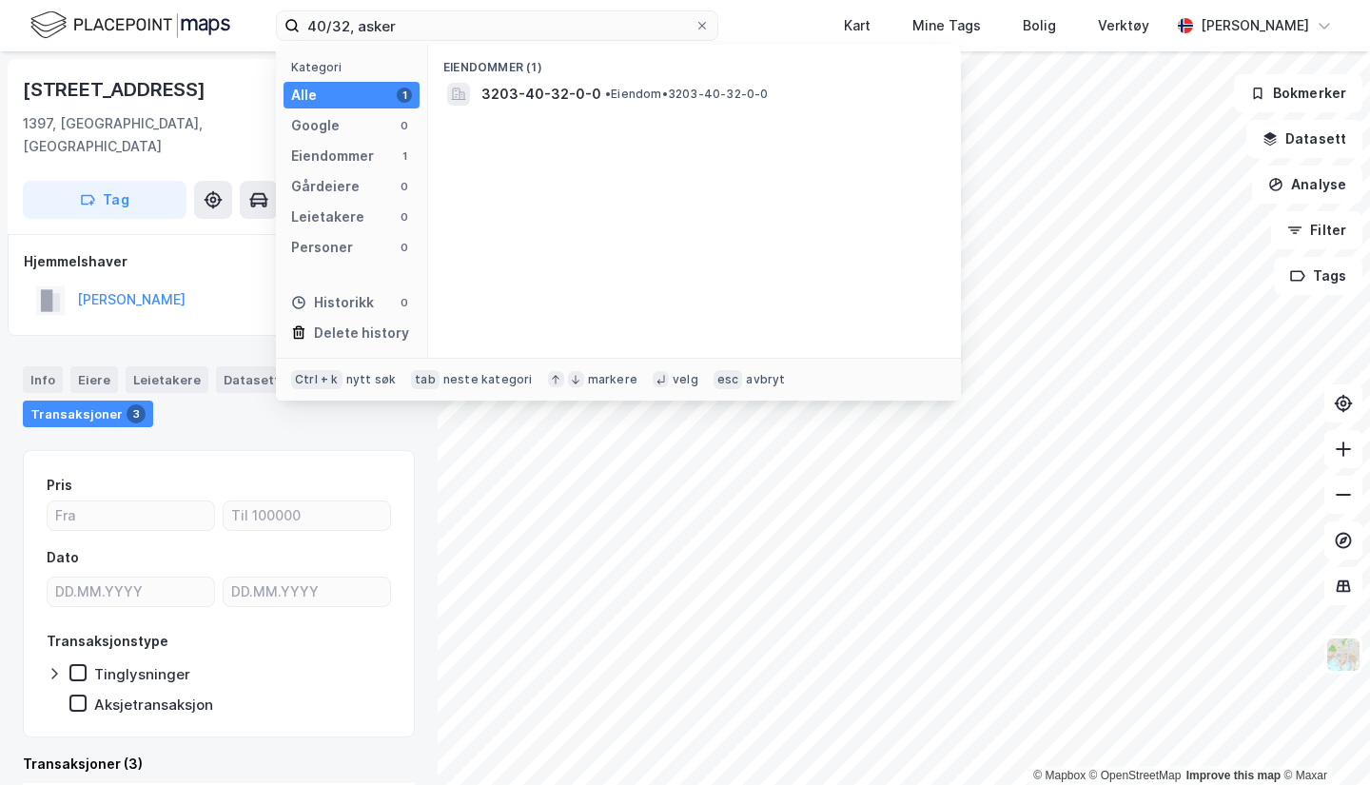
click at [622, 109] on div "Eiendommer (1) 3203-40-32-0-0 • Eiendom • 3203-40-32-0-0" at bounding box center [694, 201] width 533 height 313
click at [629, 100] on span "• Eiendom • 3203-40-32-0-0" at bounding box center [687, 94] width 164 height 15
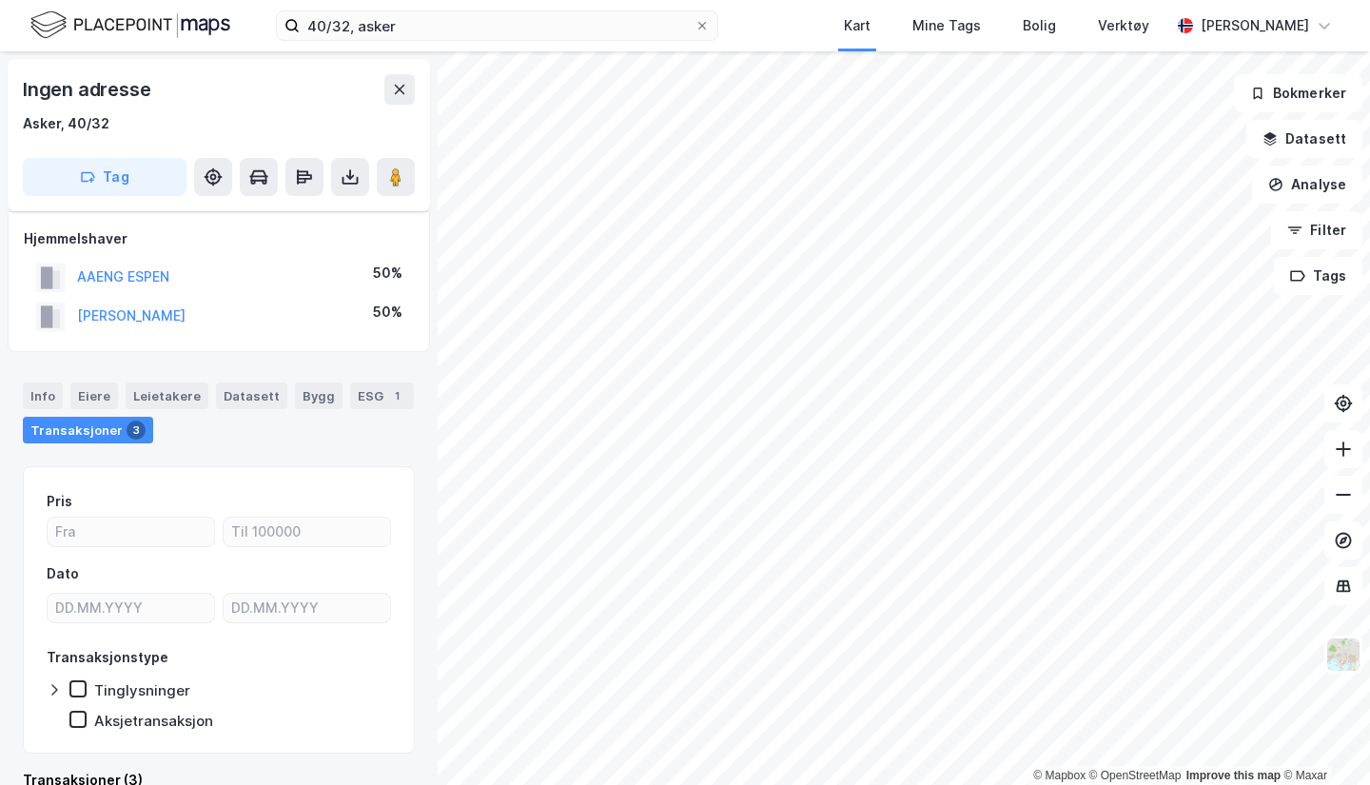
scroll to position [21, 0]
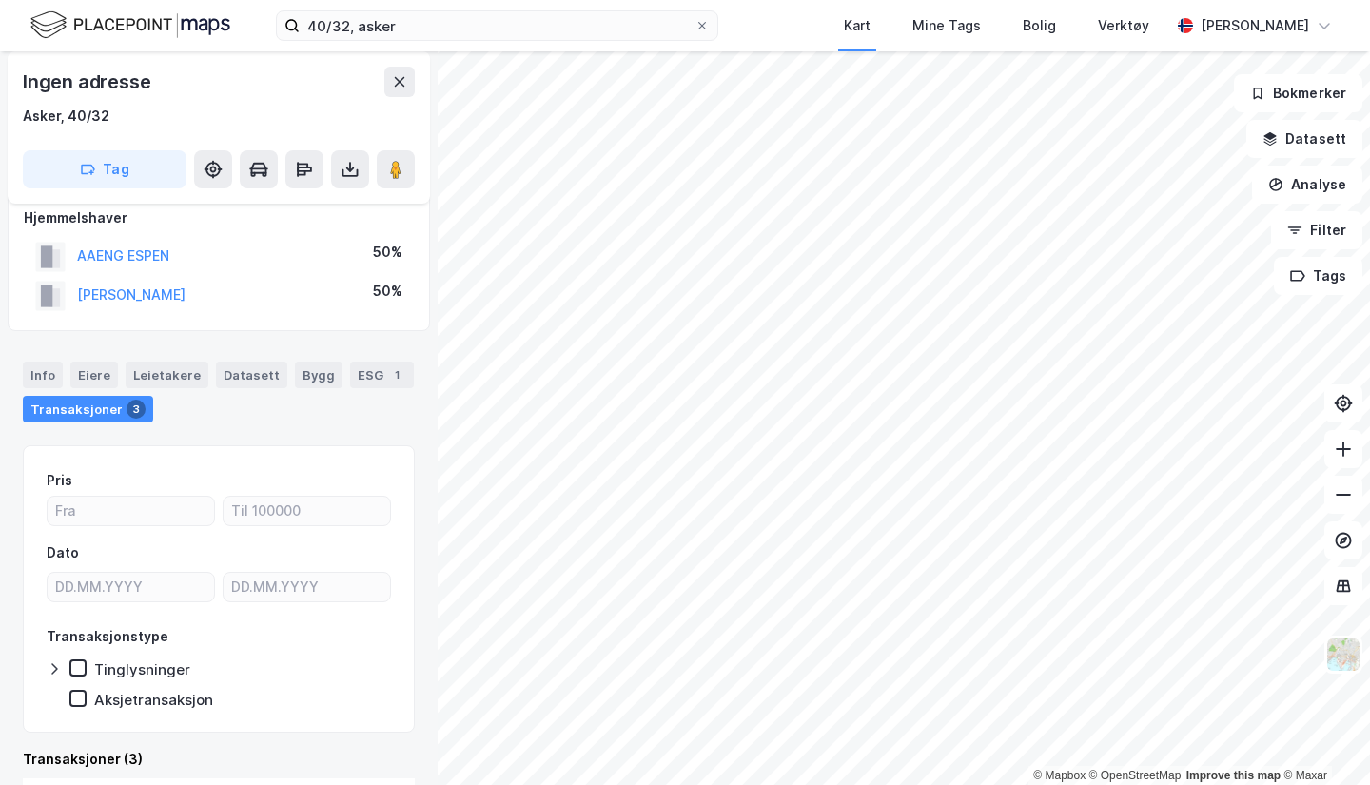
click at [348, 178] on icon at bounding box center [350, 169] width 19 height 19
click at [285, 216] on div "Last ned grunnbok" at bounding box center [267, 207] width 203 height 30
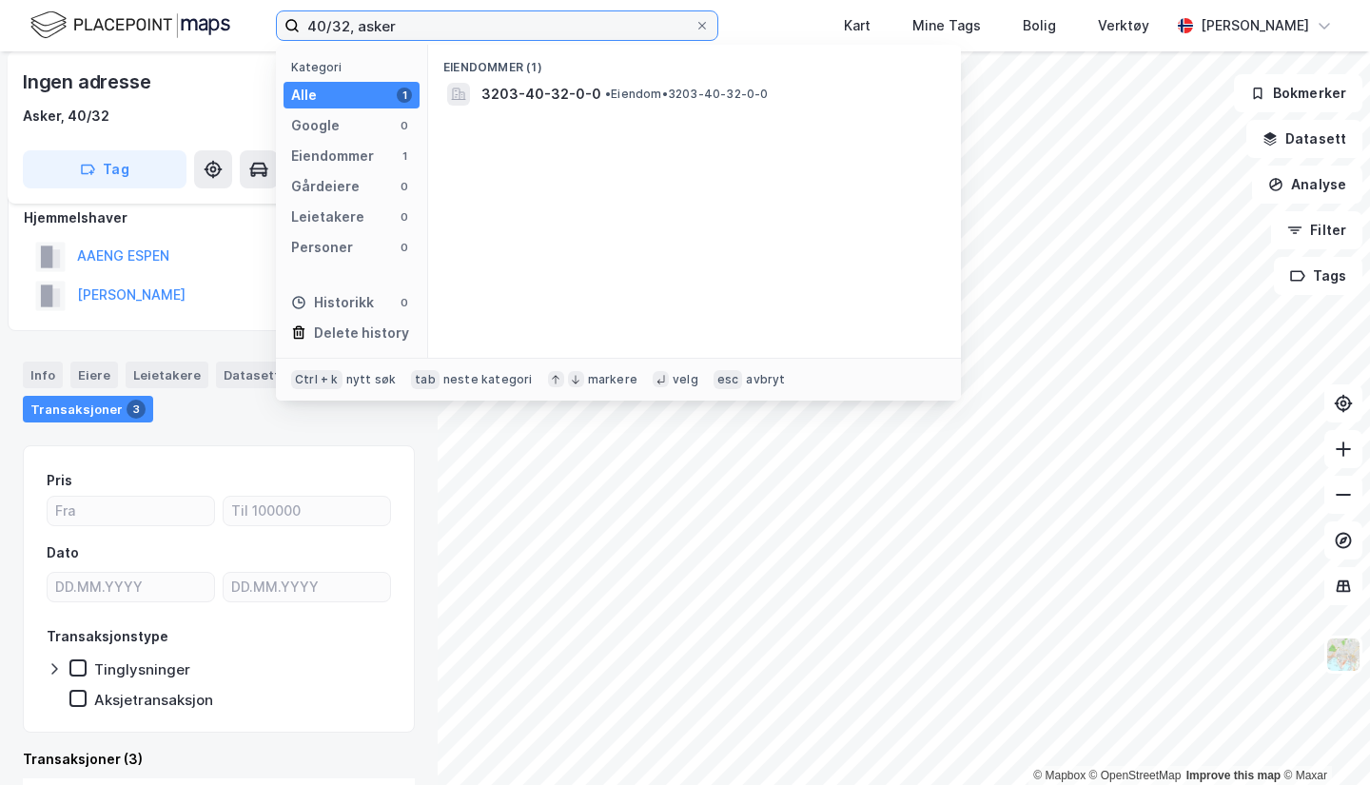
click at [334, 18] on input "40/32, asker" at bounding box center [497, 25] width 395 height 29
click at [421, 29] on input "40/343, asker" at bounding box center [497, 25] width 395 height 29
click at [345, 16] on input "40/343, asker" at bounding box center [497, 25] width 395 height 29
click at [514, 86] on span "3203-40-373-0-0" at bounding box center [545, 94] width 129 height 23
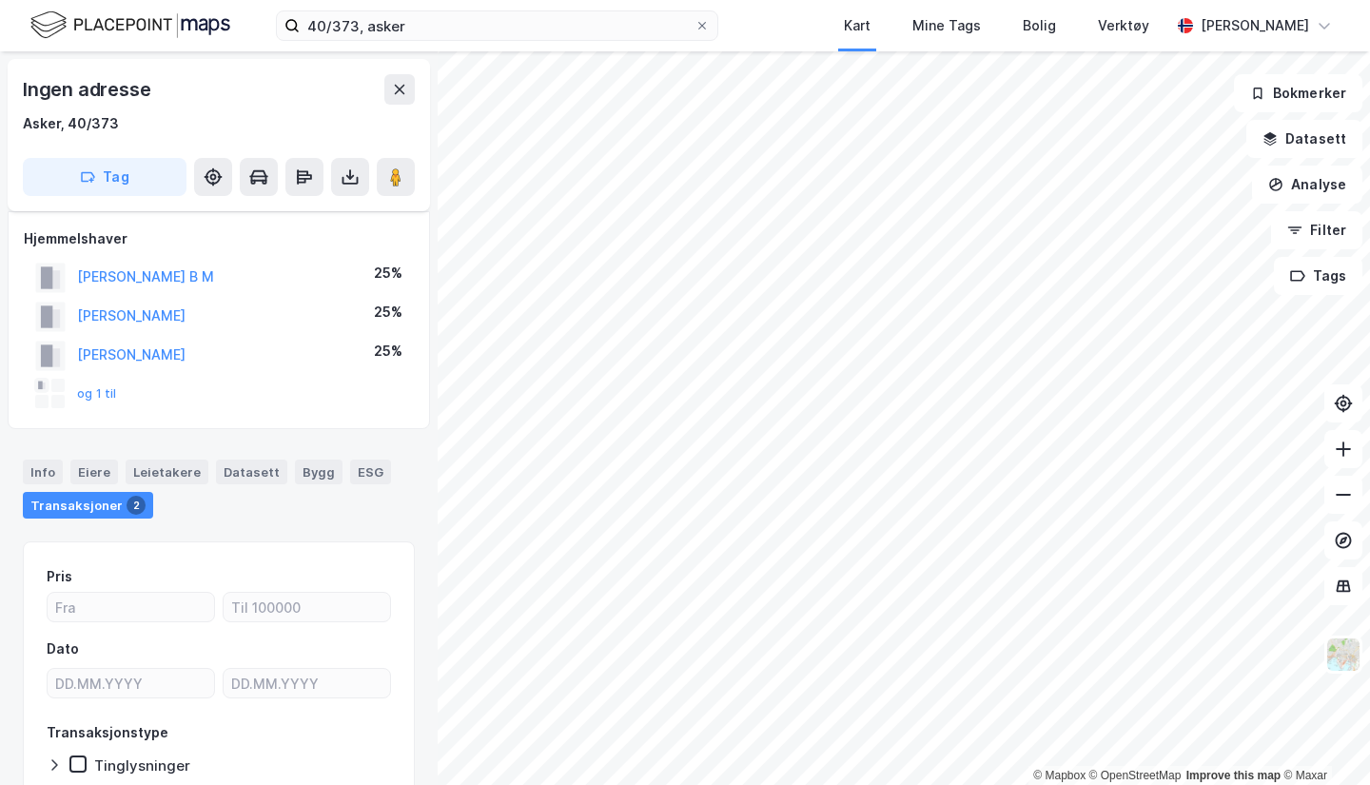
scroll to position [21, 0]
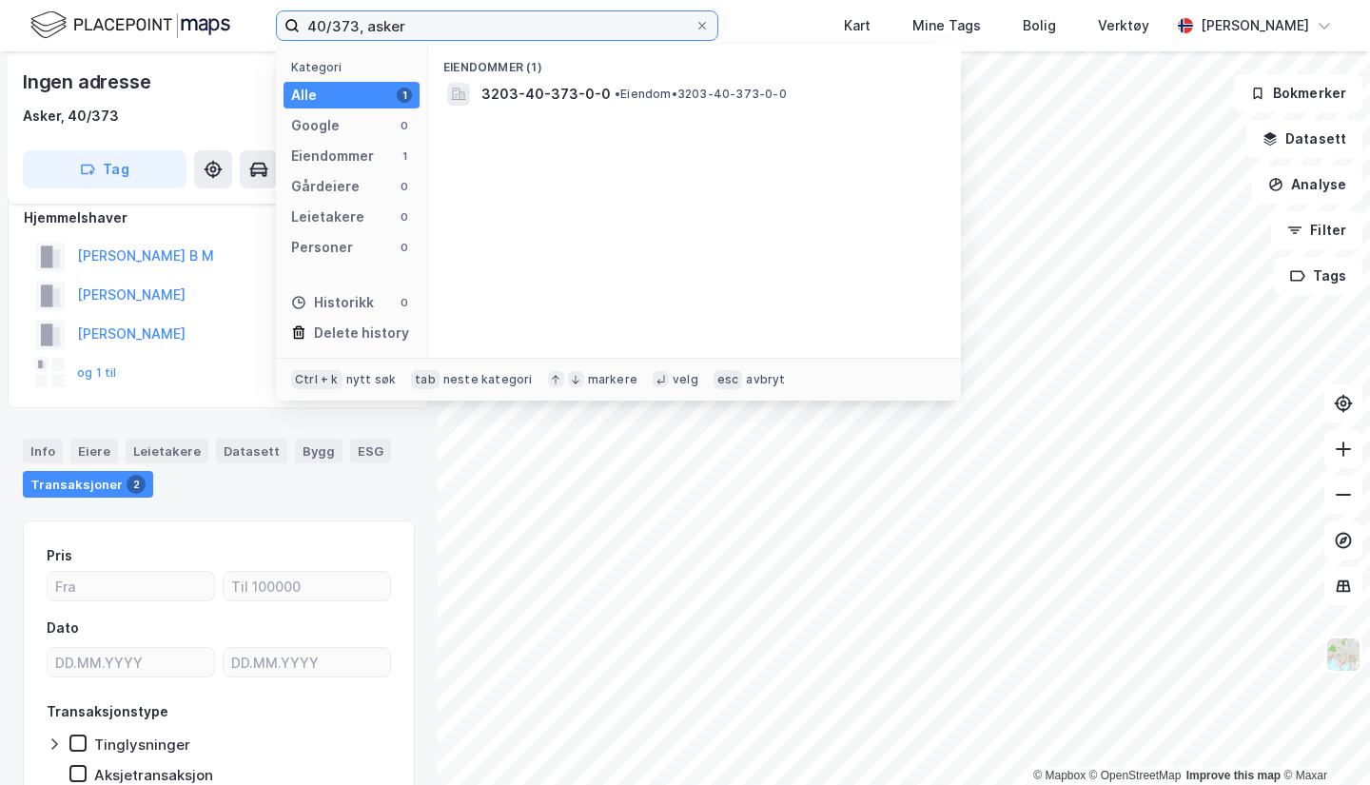
click at [345, 27] on input "40/373, asker" at bounding box center [497, 25] width 395 height 29
click at [557, 88] on span "3203-40-538-0-0" at bounding box center [545, 94] width 129 height 23
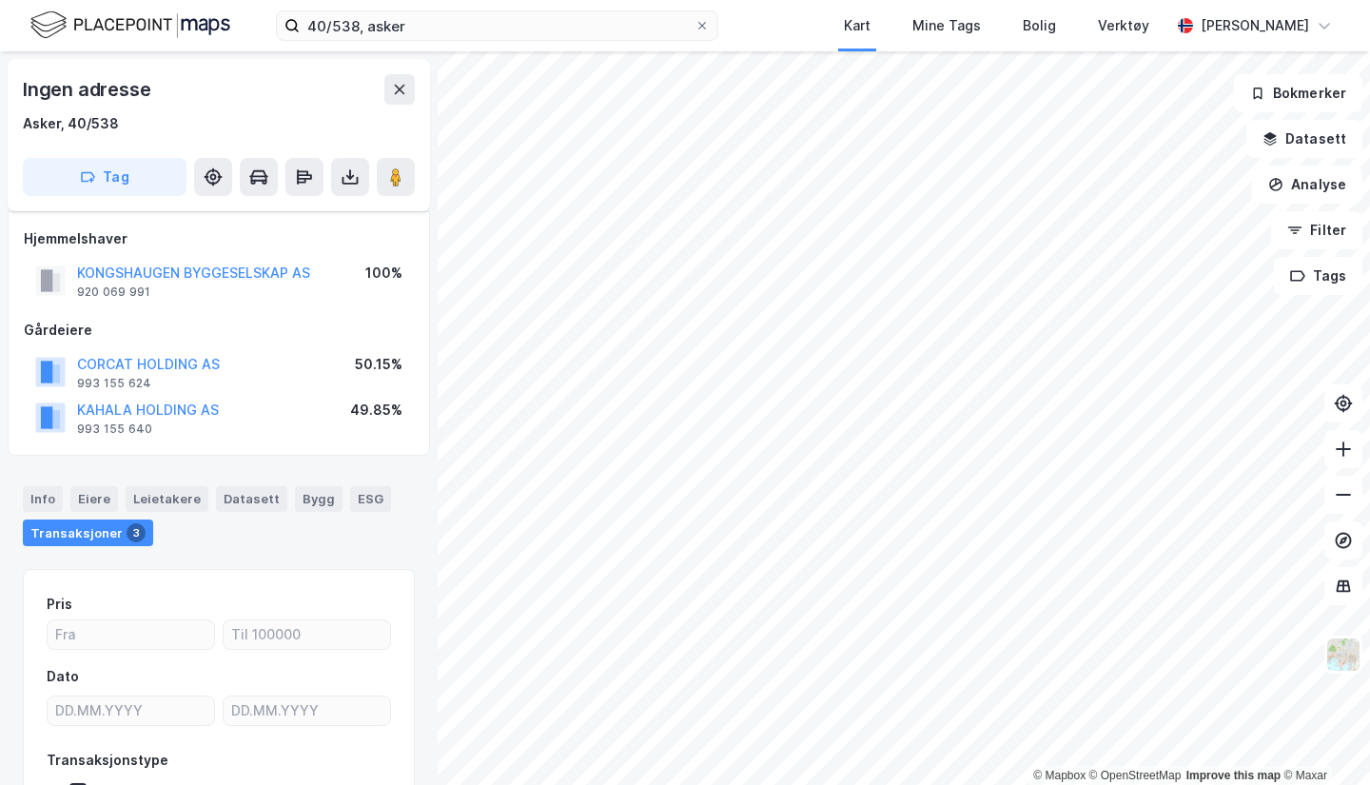
scroll to position [21, 0]
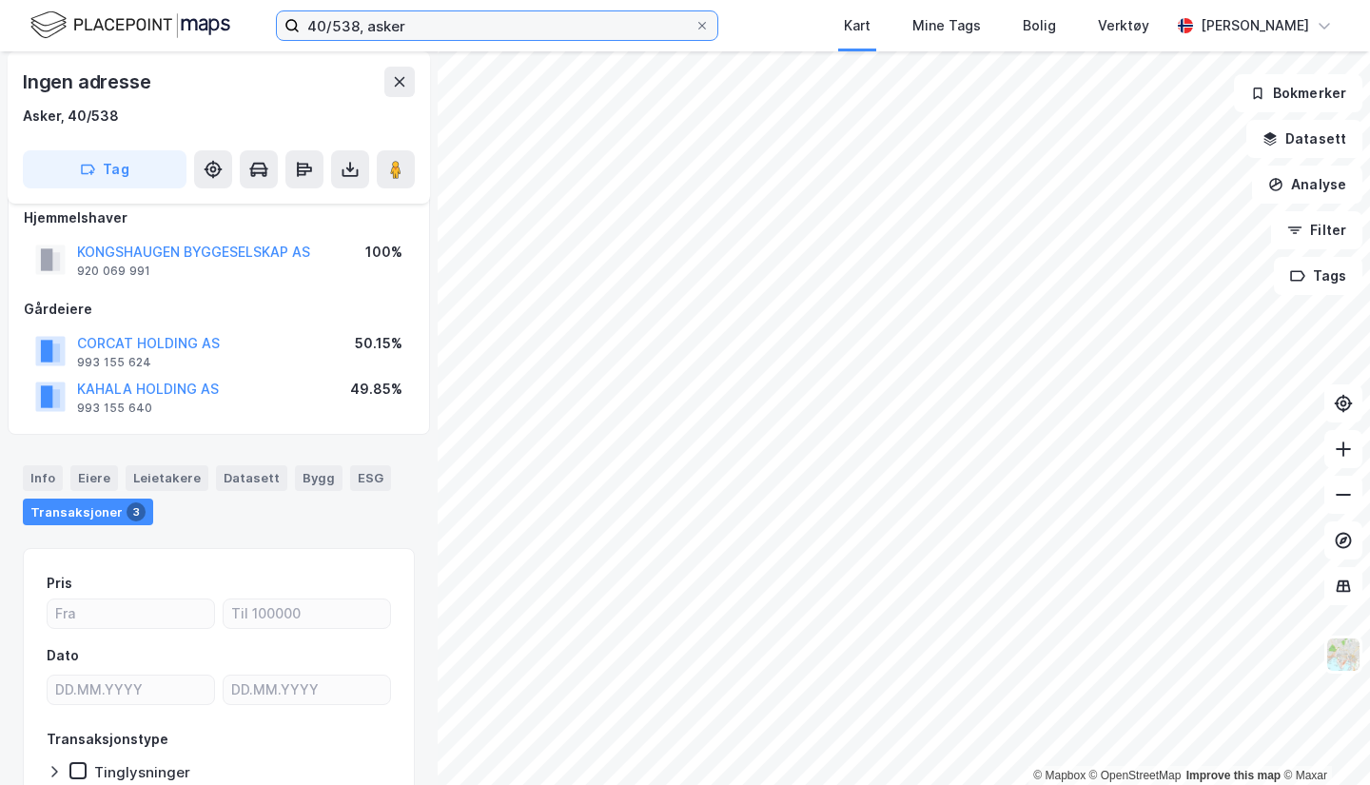
click at [356, 32] on input "40/538, asker" at bounding box center [497, 25] width 395 height 29
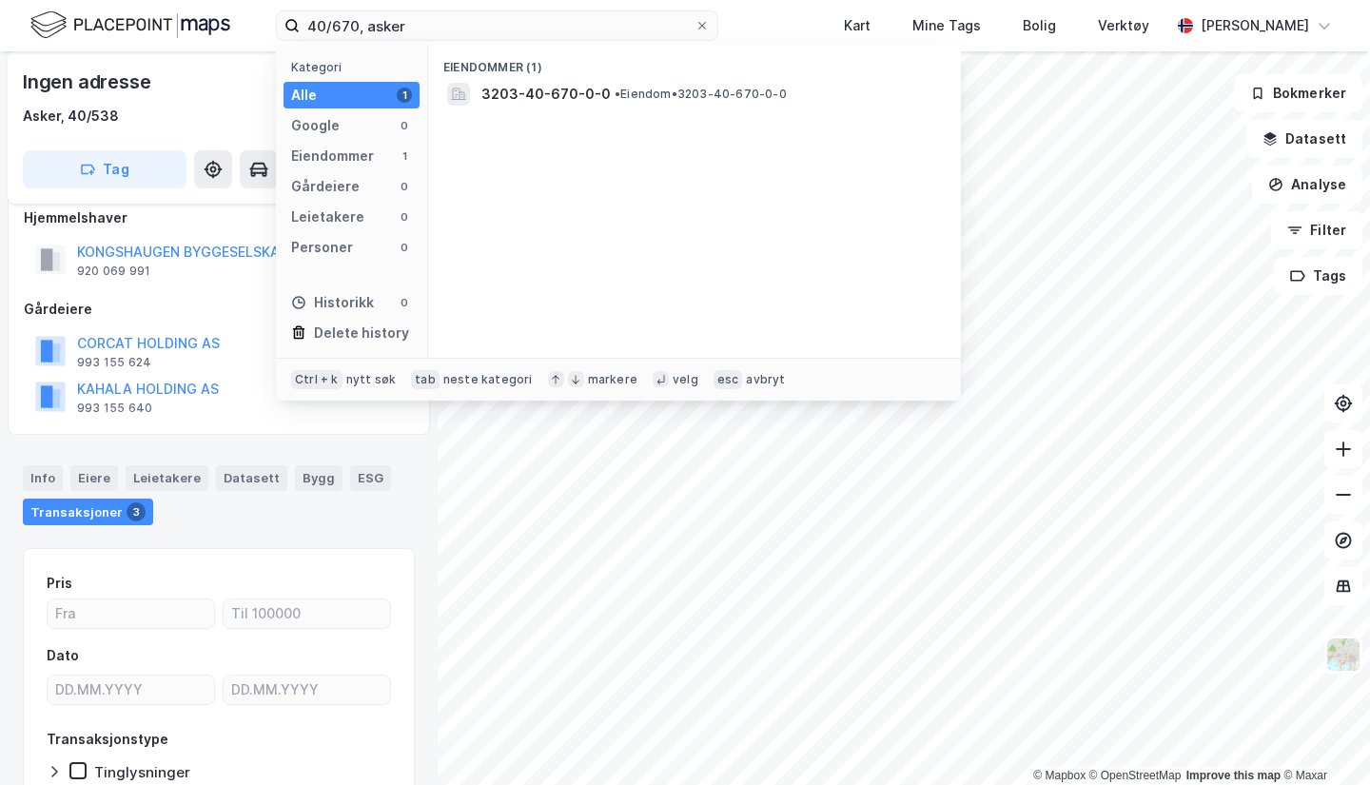
click at [545, 86] on span "3203-40-670-0-0" at bounding box center [545, 94] width 129 height 23
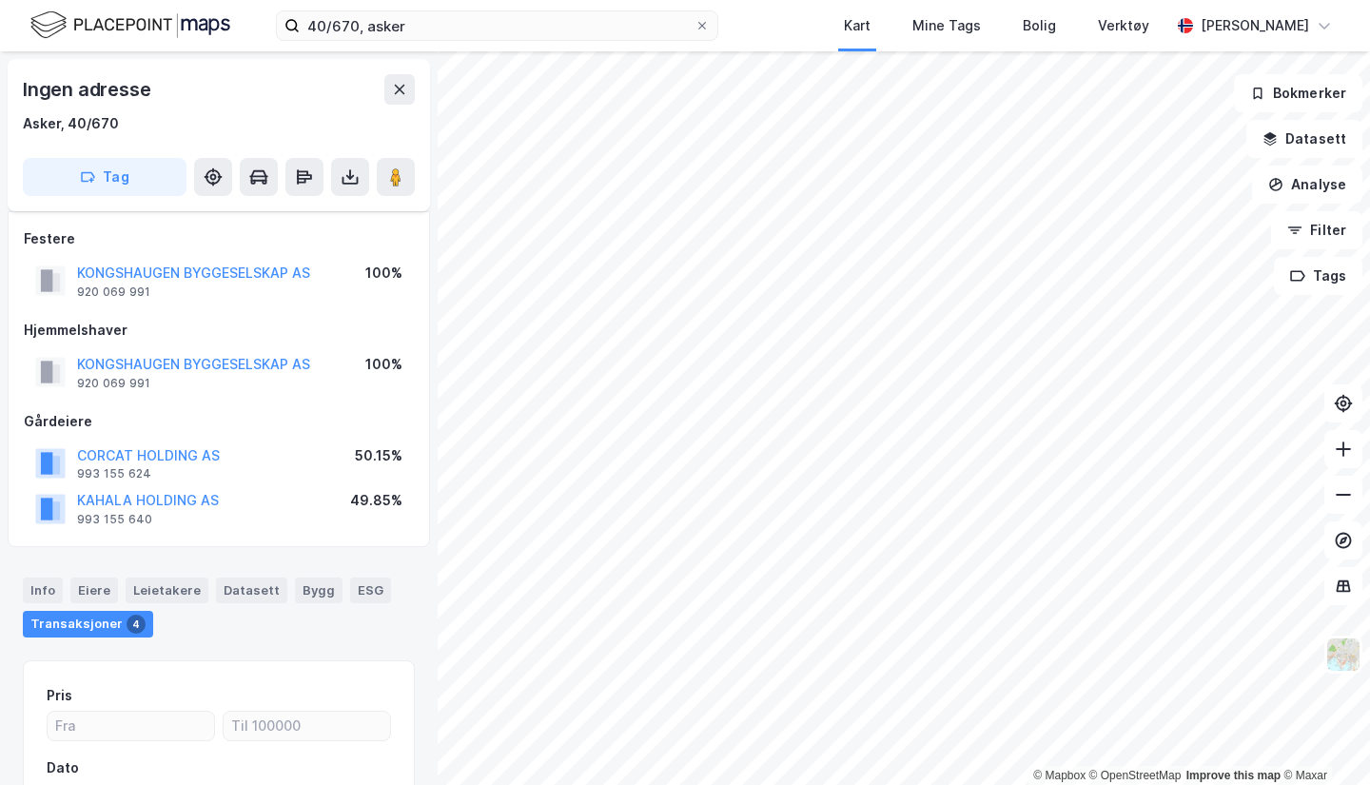
scroll to position [21, 0]
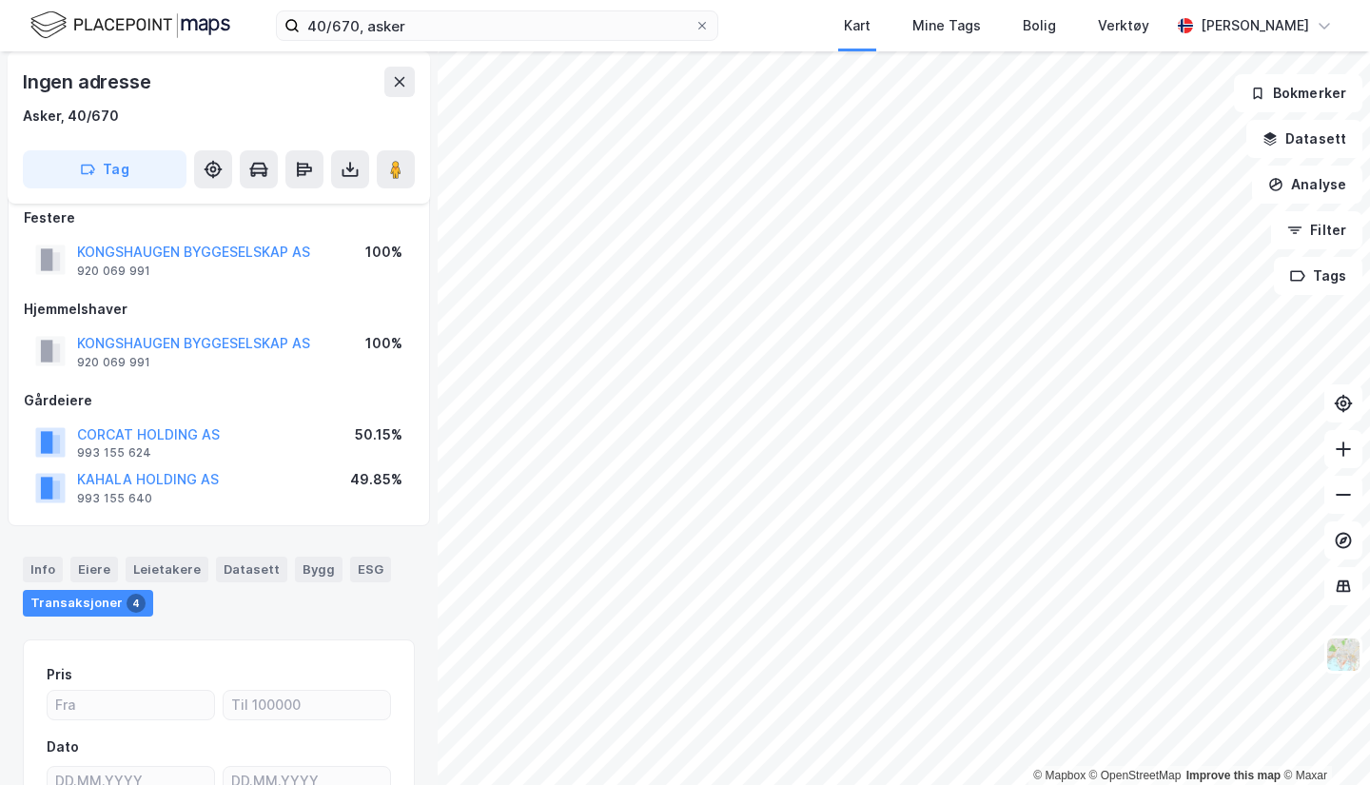
click at [1297, 201] on div "© Mapbox © OpenStreetMap Improve this map © Maxar Ingen adresse Asker, 40/670 T…" at bounding box center [685, 417] width 1370 height 733
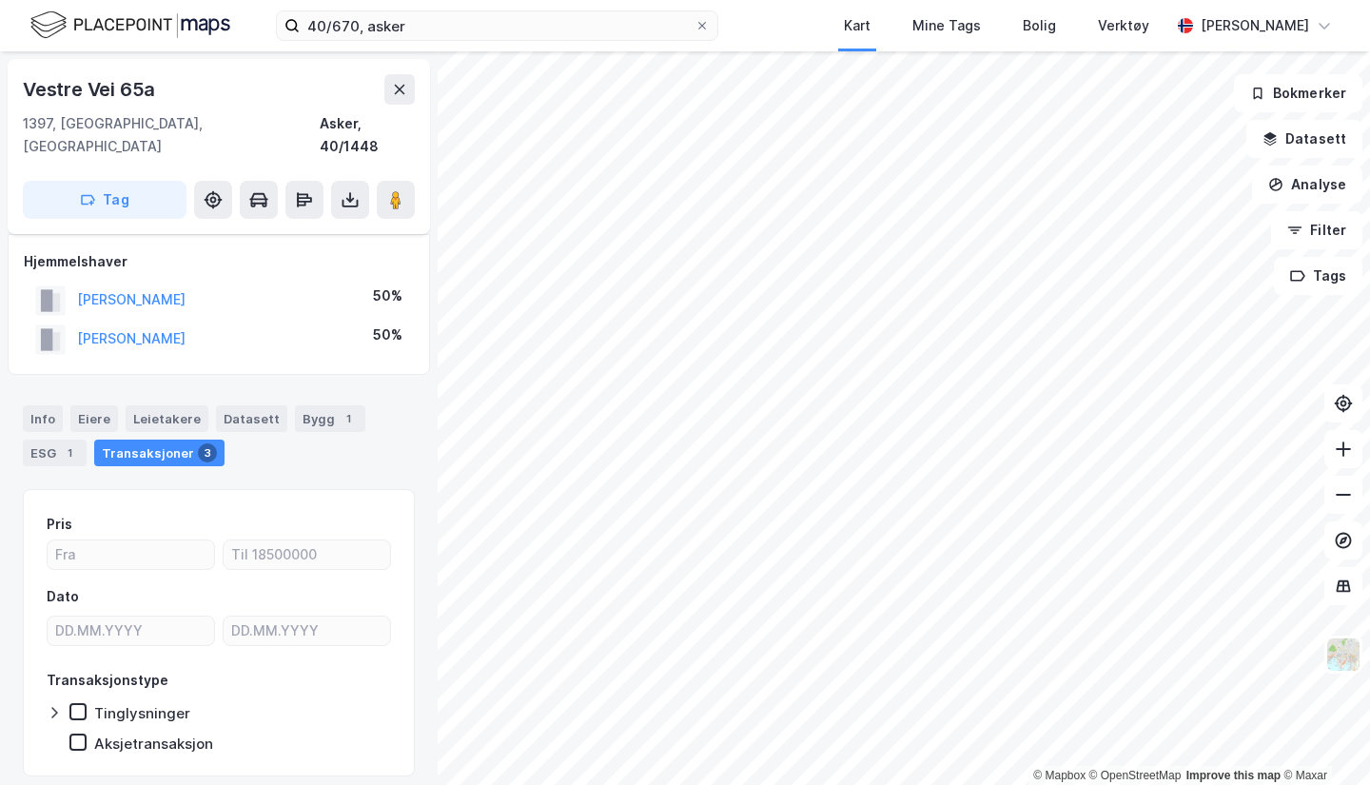
scroll to position [21, 0]
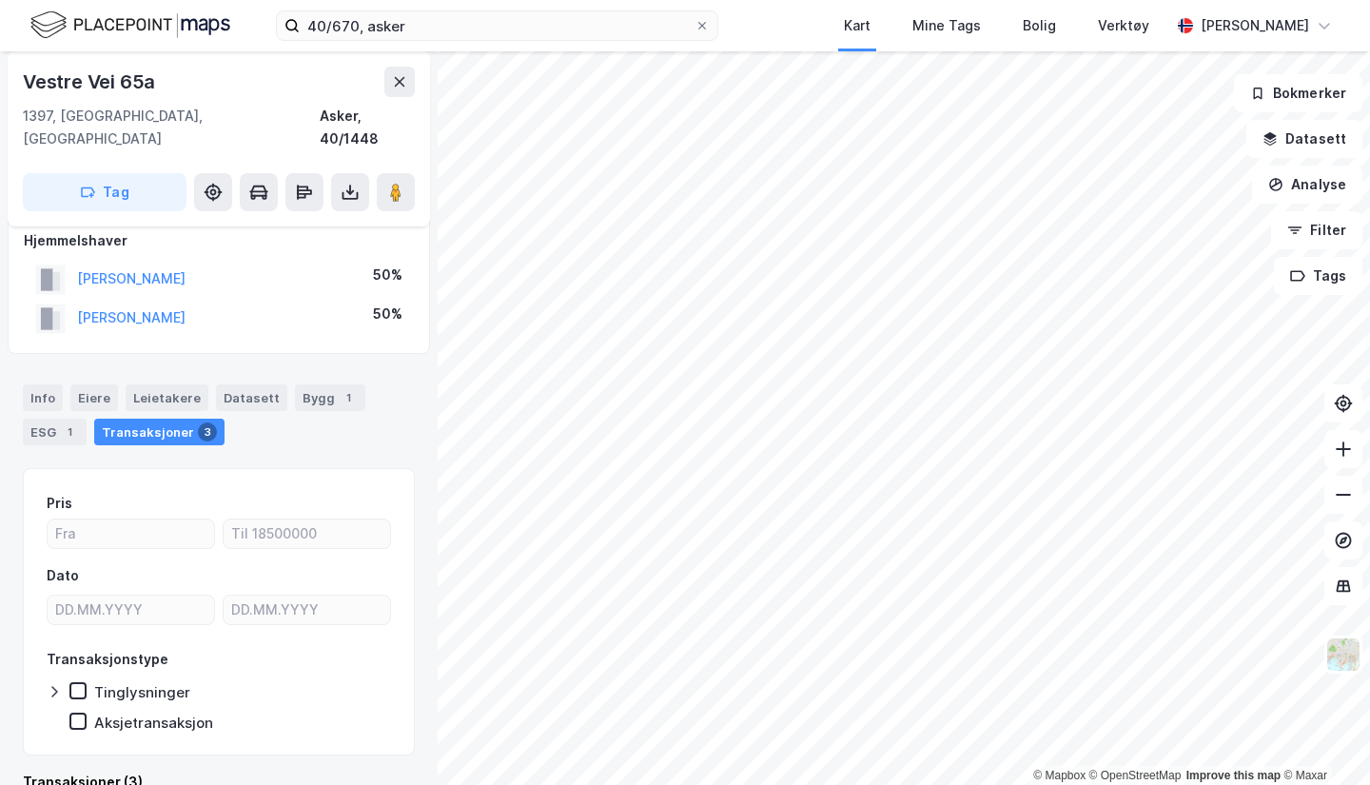
click at [351, 183] on icon at bounding box center [350, 192] width 19 height 19
click at [250, 215] on div "Last ned grunnbok" at bounding box center [267, 230] width 203 height 30
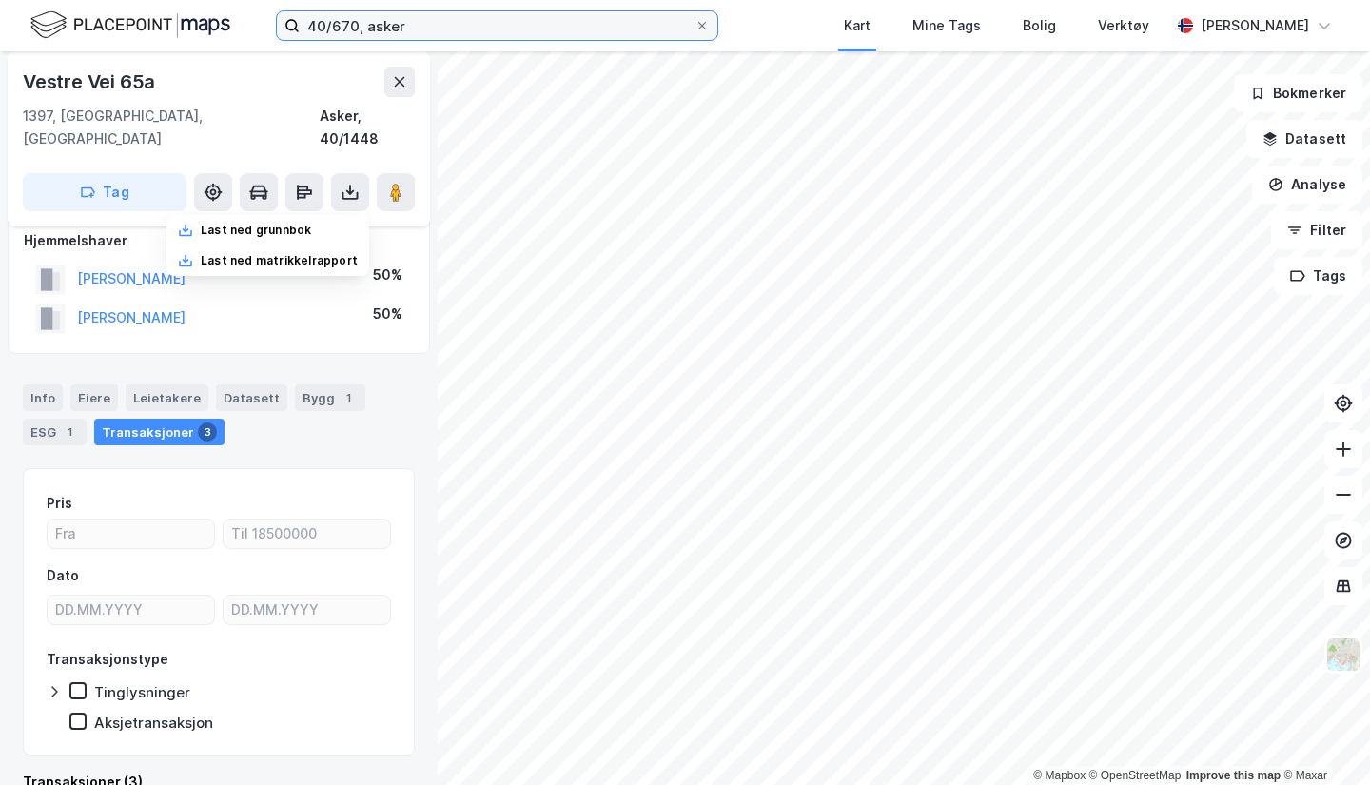
click at [353, 24] on input "40/670, asker" at bounding box center [497, 25] width 395 height 29
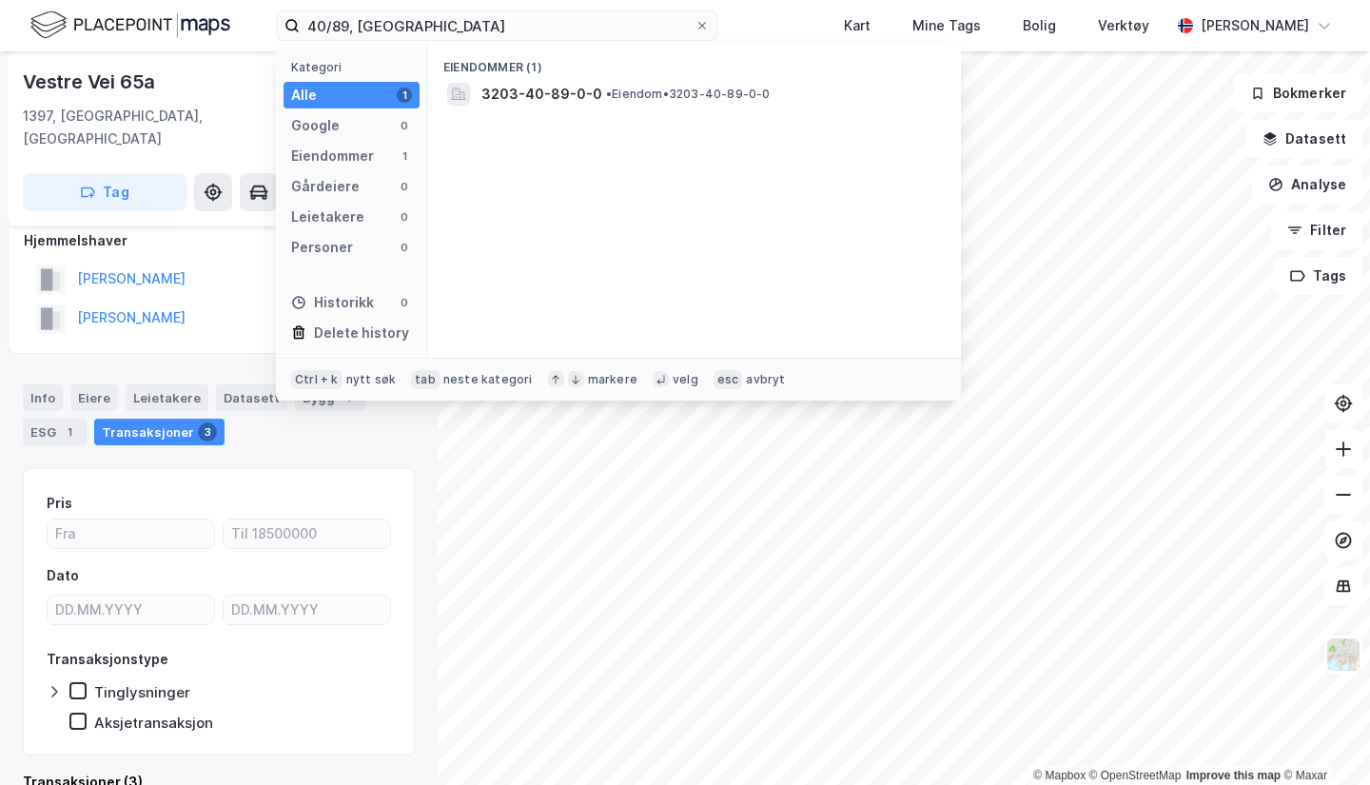
click at [606, 89] on span "•" at bounding box center [609, 94] width 6 height 14
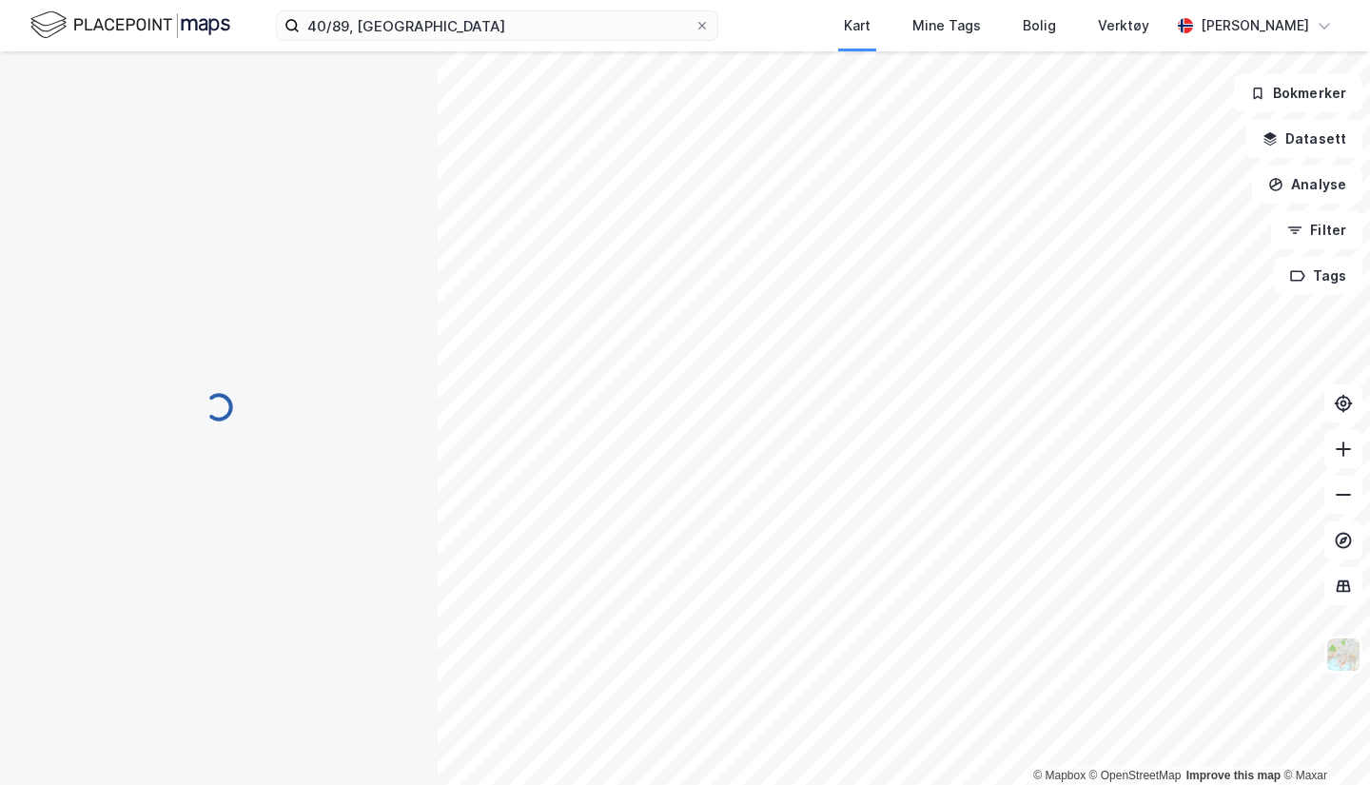
scroll to position [21, 0]
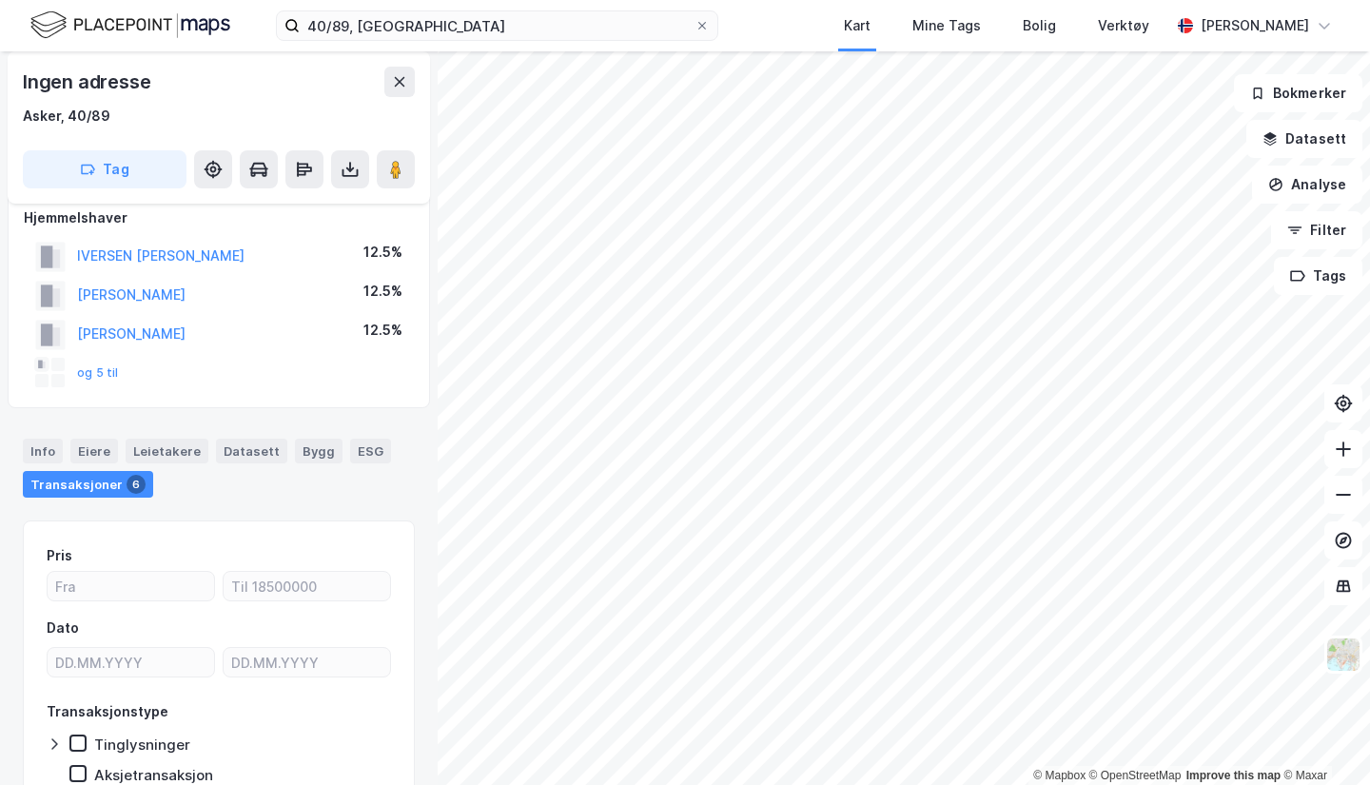
click at [334, 155] on button at bounding box center [350, 169] width 38 height 38
click at [342, 212] on div "Last ned grunnbok" at bounding box center [267, 207] width 203 height 30
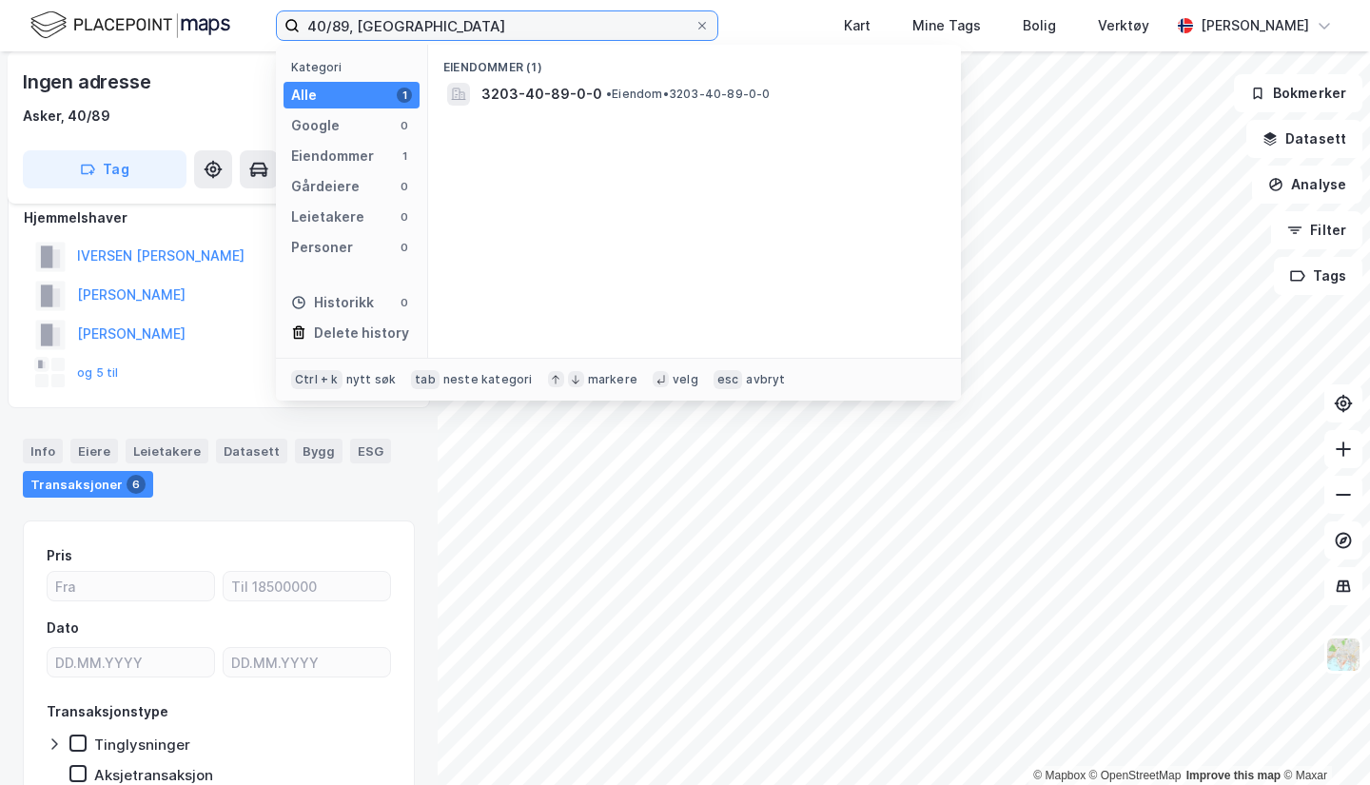
click at [346, 28] on input "40/89, [GEOGRAPHIC_DATA]" at bounding box center [497, 25] width 395 height 29
type input "40/1448, asker"
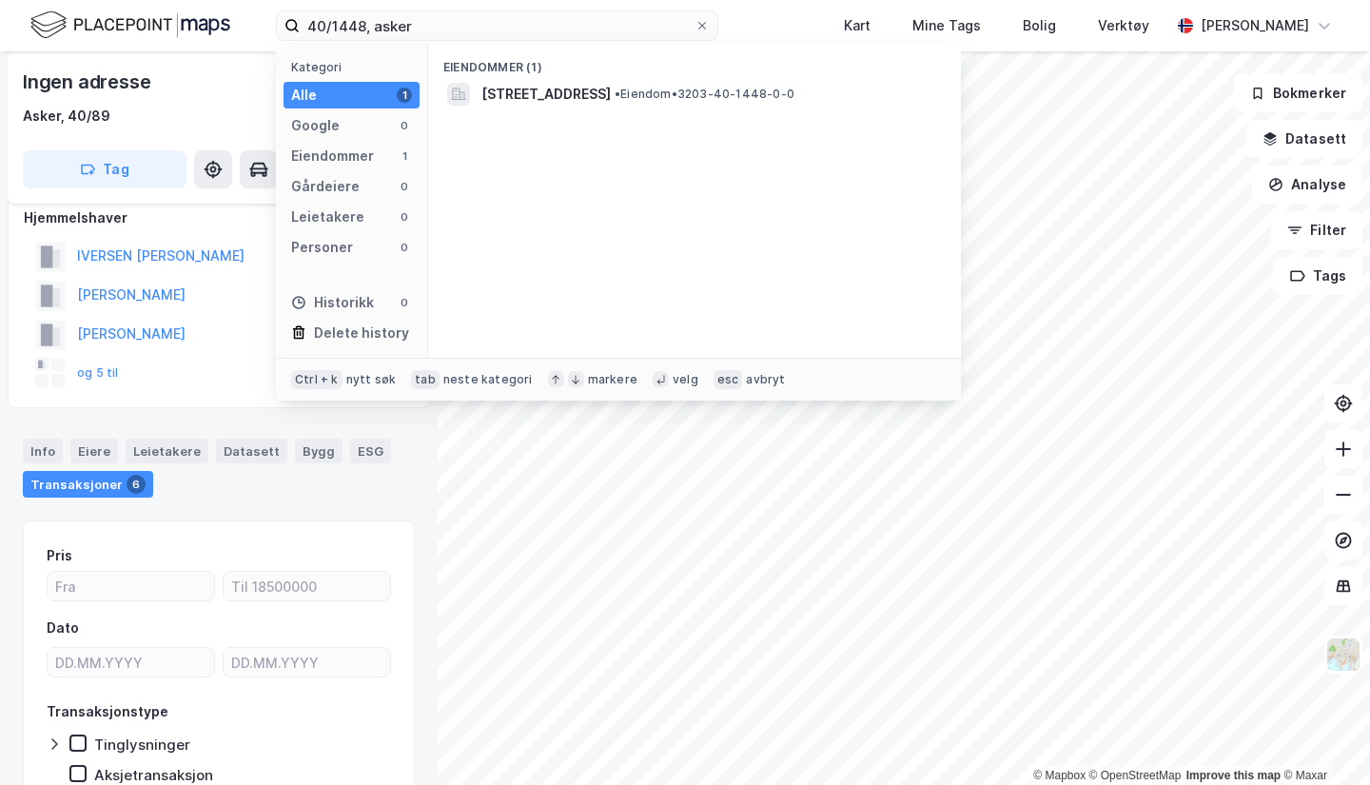
click at [501, 87] on span "[STREET_ADDRESS]" at bounding box center [545, 94] width 129 height 23
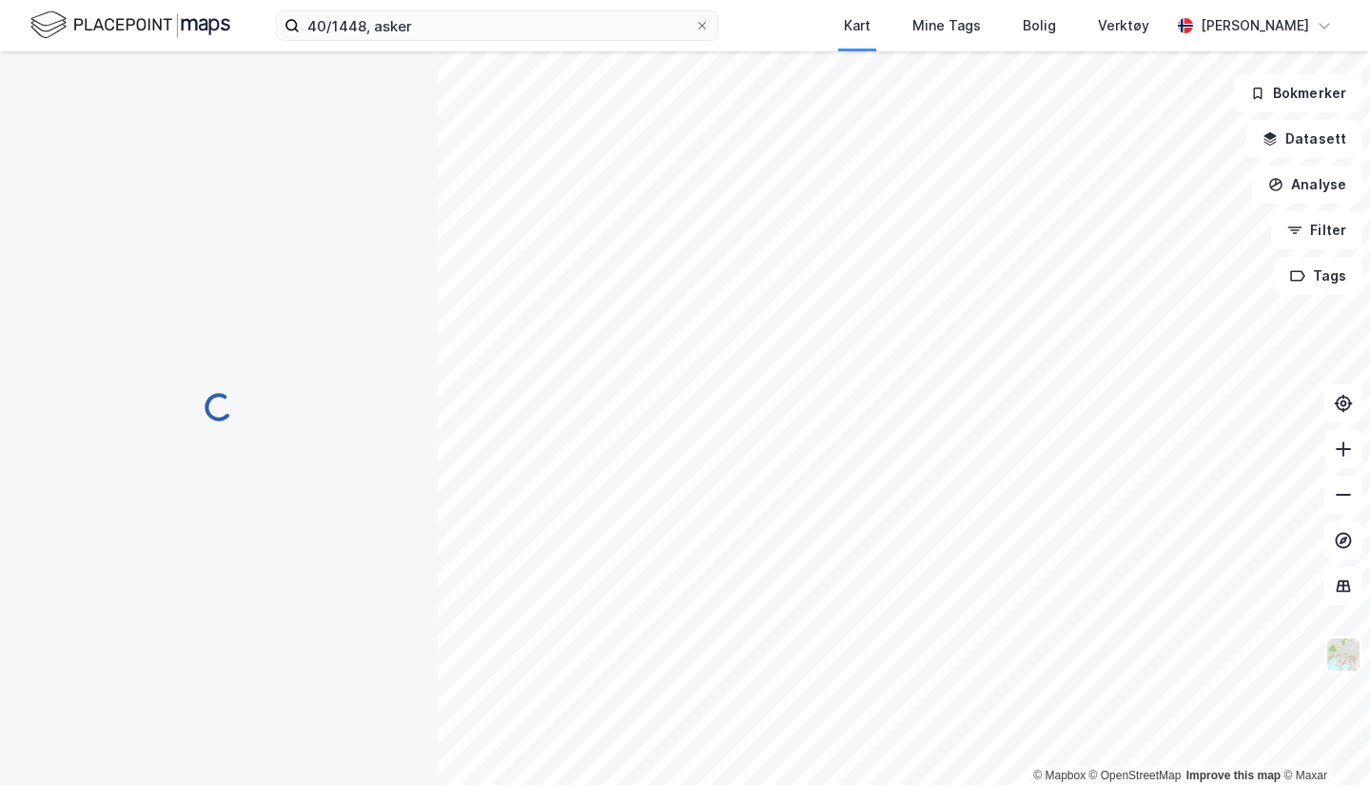
scroll to position [21, 0]
